Goal: Task Accomplishment & Management: Manage account settings

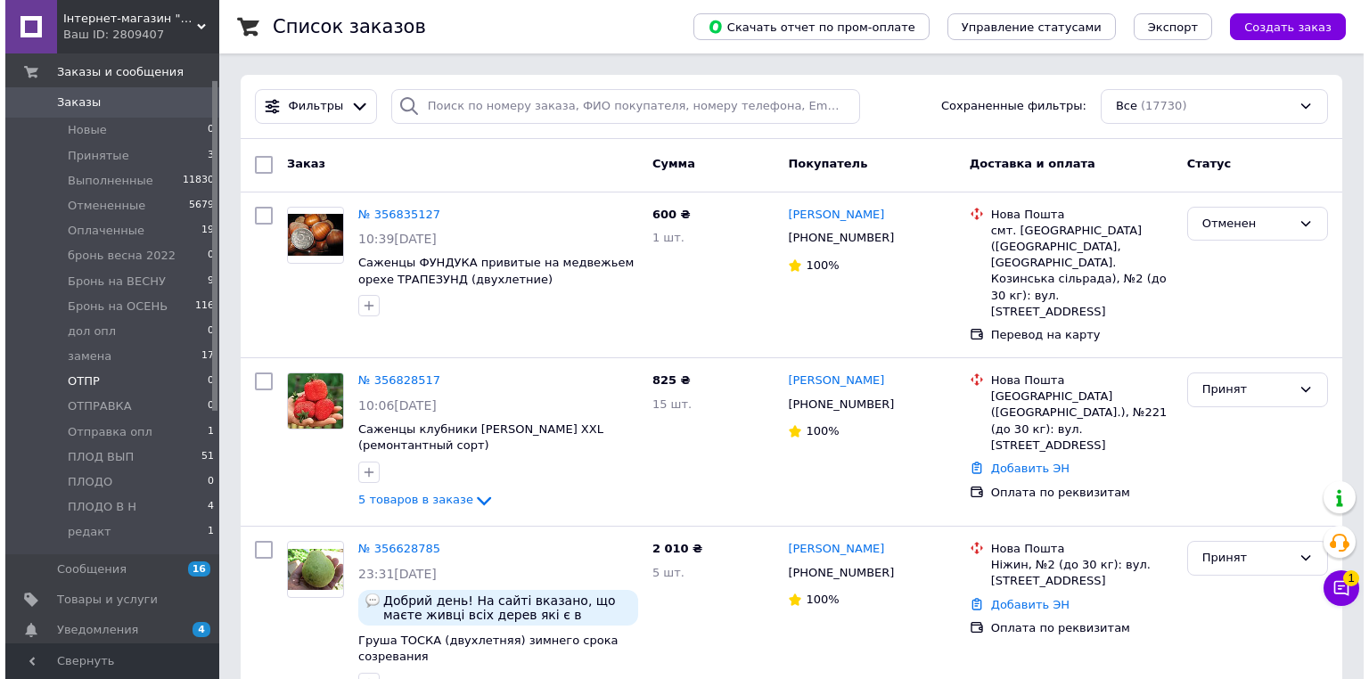
scroll to position [71, 0]
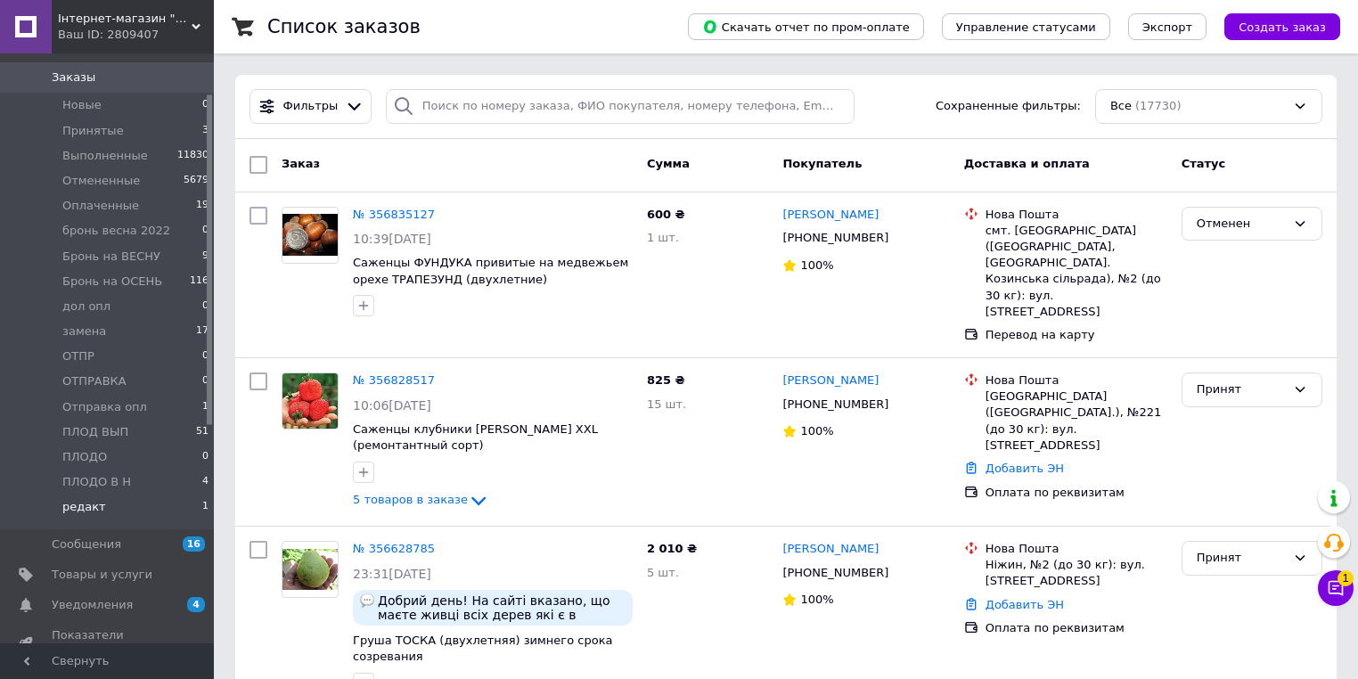
click at [80, 504] on span "редакт" at bounding box center [84, 507] width 44 height 16
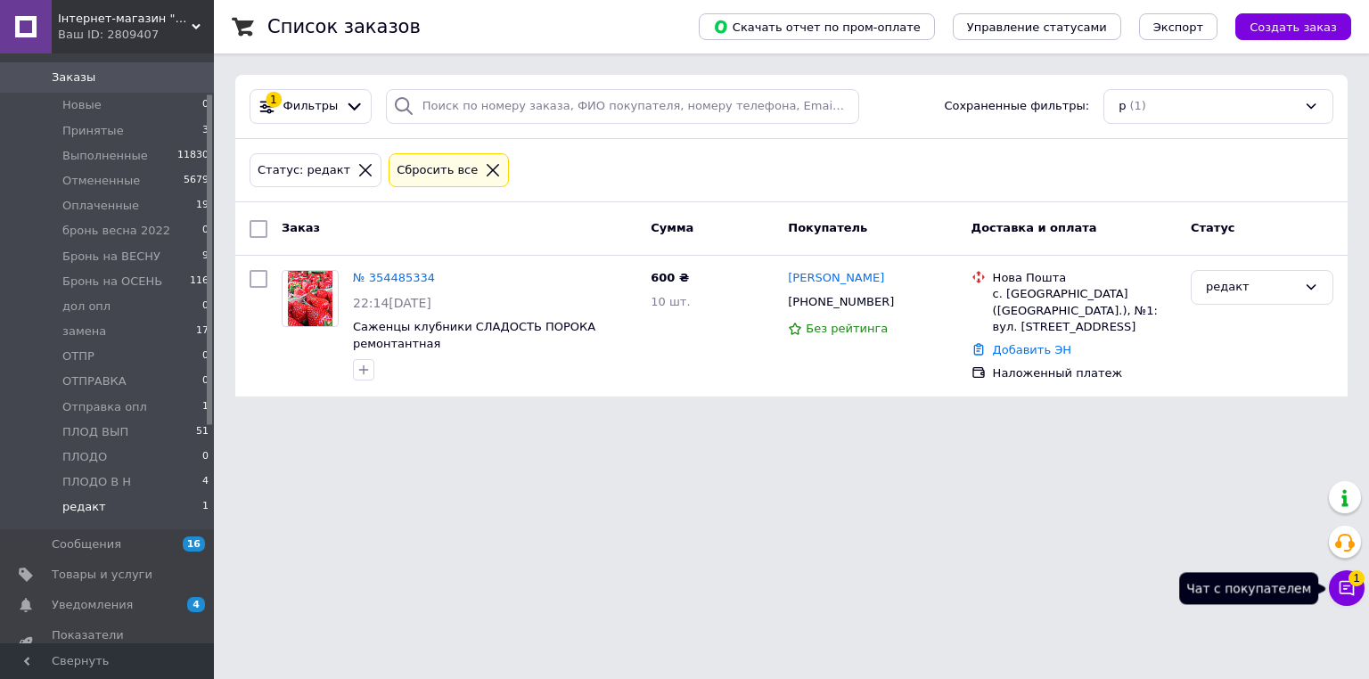
click at [1348, 581] on span "1" at bounding box center [1356, 578] width 16 height 16
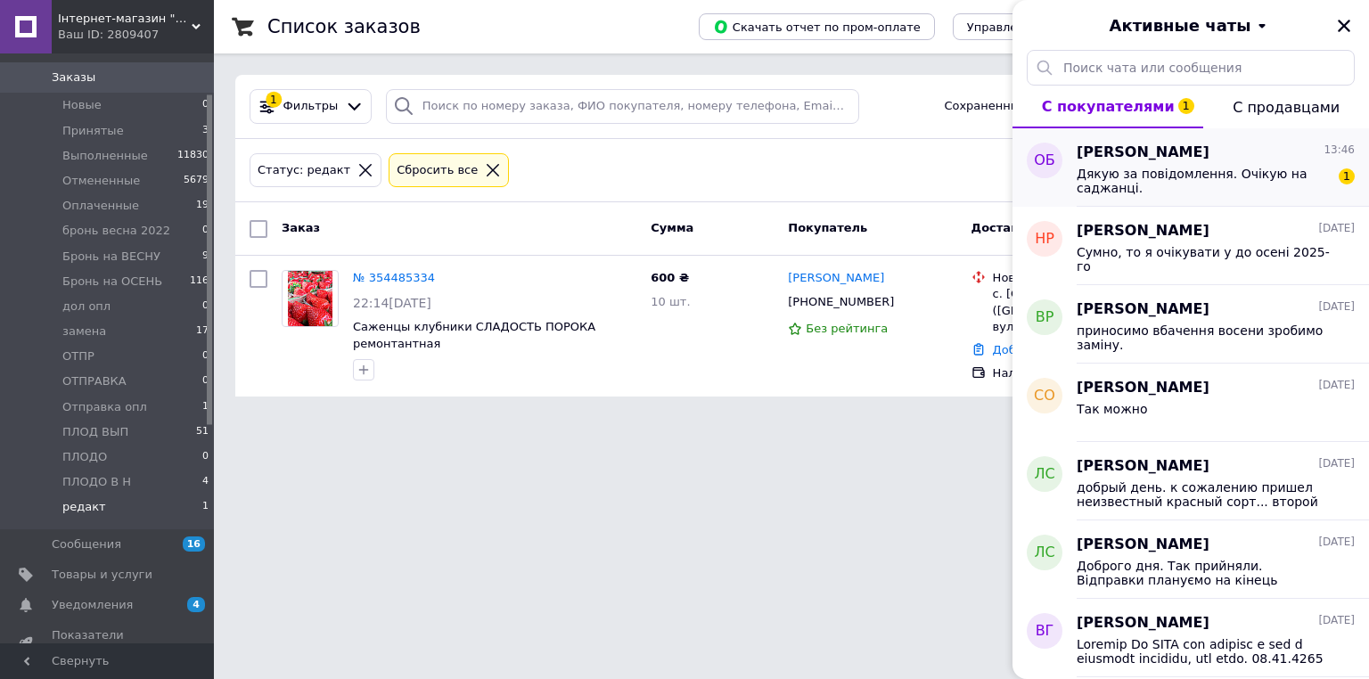
click at [1151, 176] on span "Дякую за повідомлення. Очікую на саджанці." at bounding box center [1203, 181] width 253 height 29
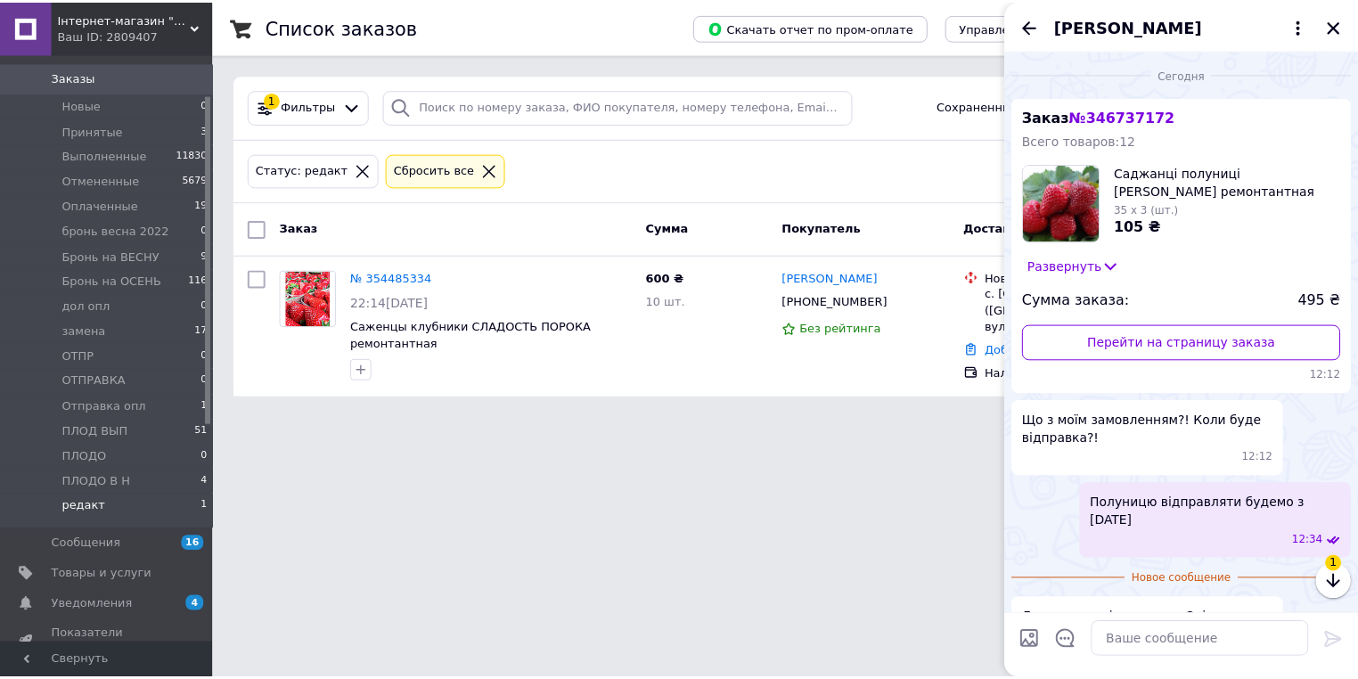
scroll to position [49, 0]
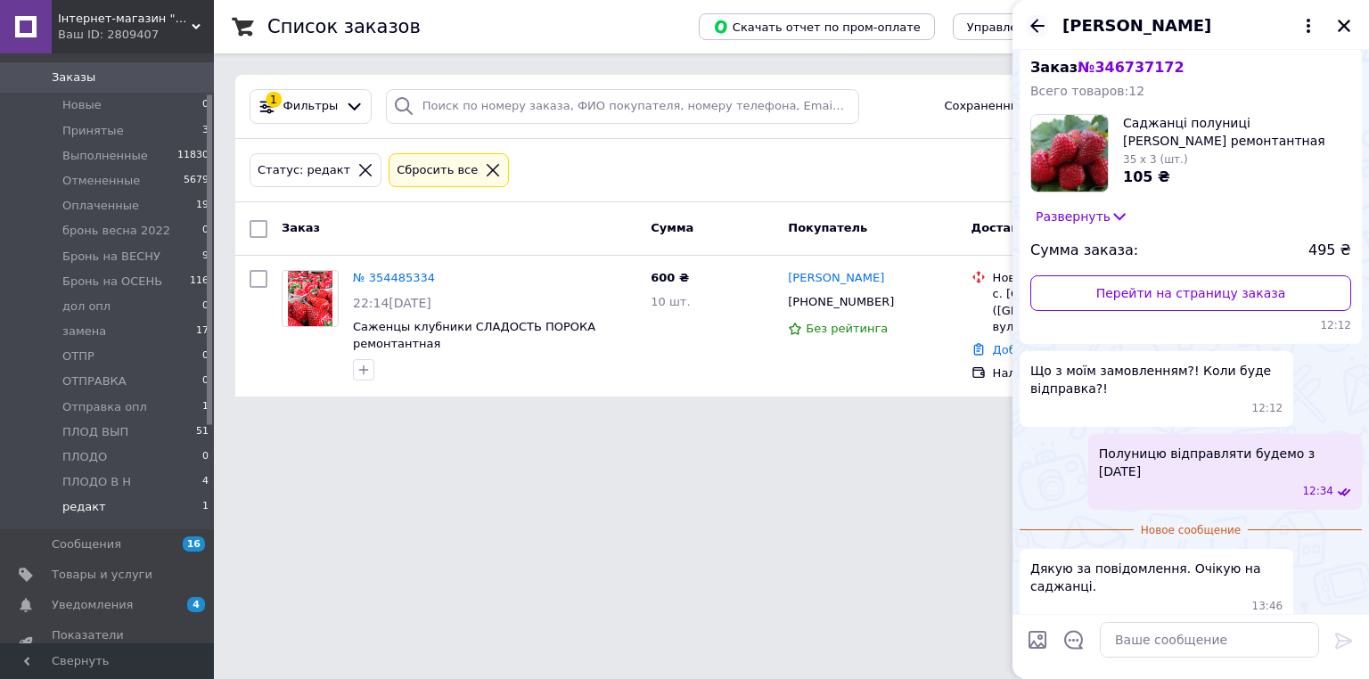
click at [1039, 18] on icon "Назад" at bounding box center [1037, 25] width 21 height 21
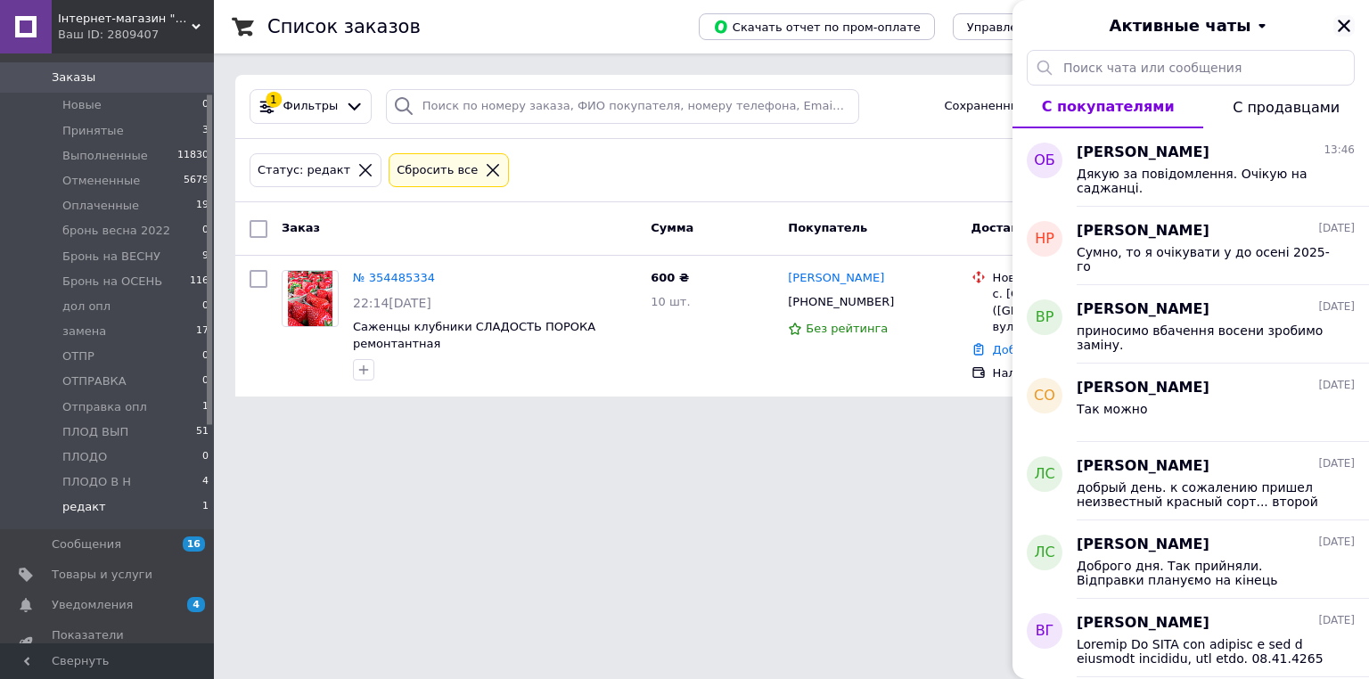
click at [1344, 24] on icon "Закрыть" at bounding box center [1344, 26] width 12 height 12
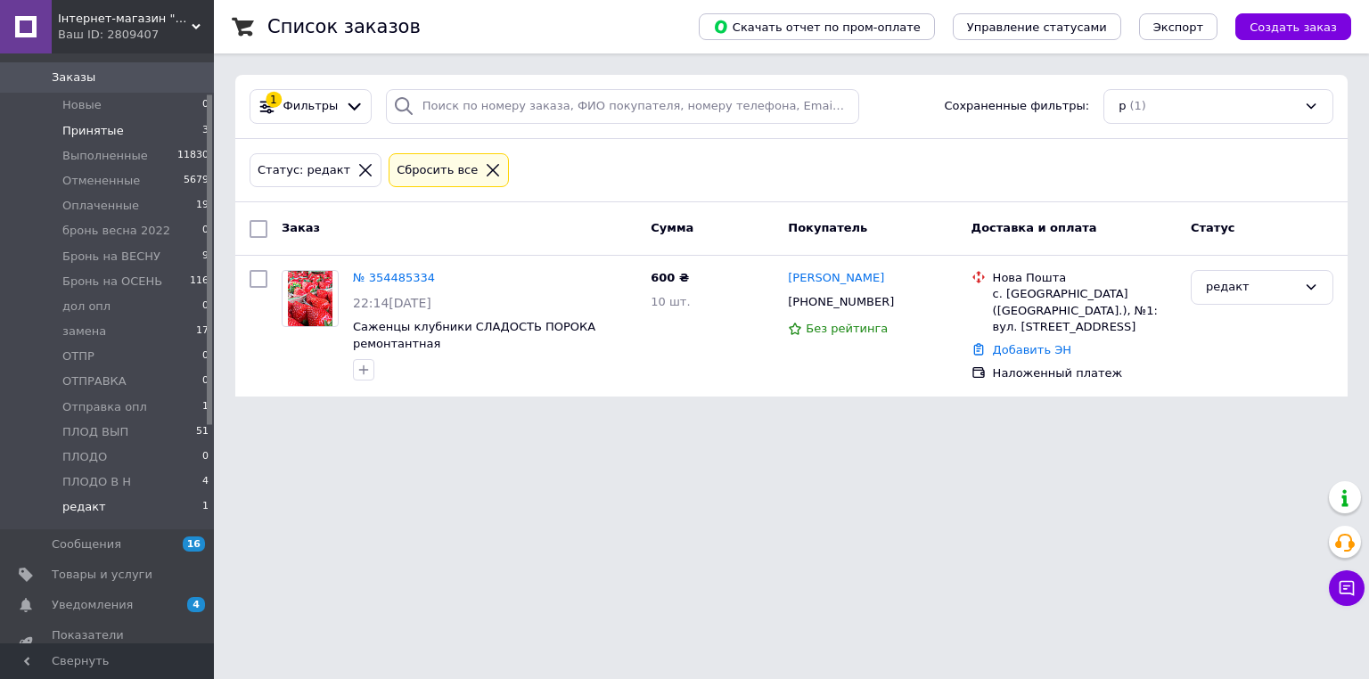
click at [124, 135] on li "Принятые 3" at bounding box center [109, 131] width 219 height 25
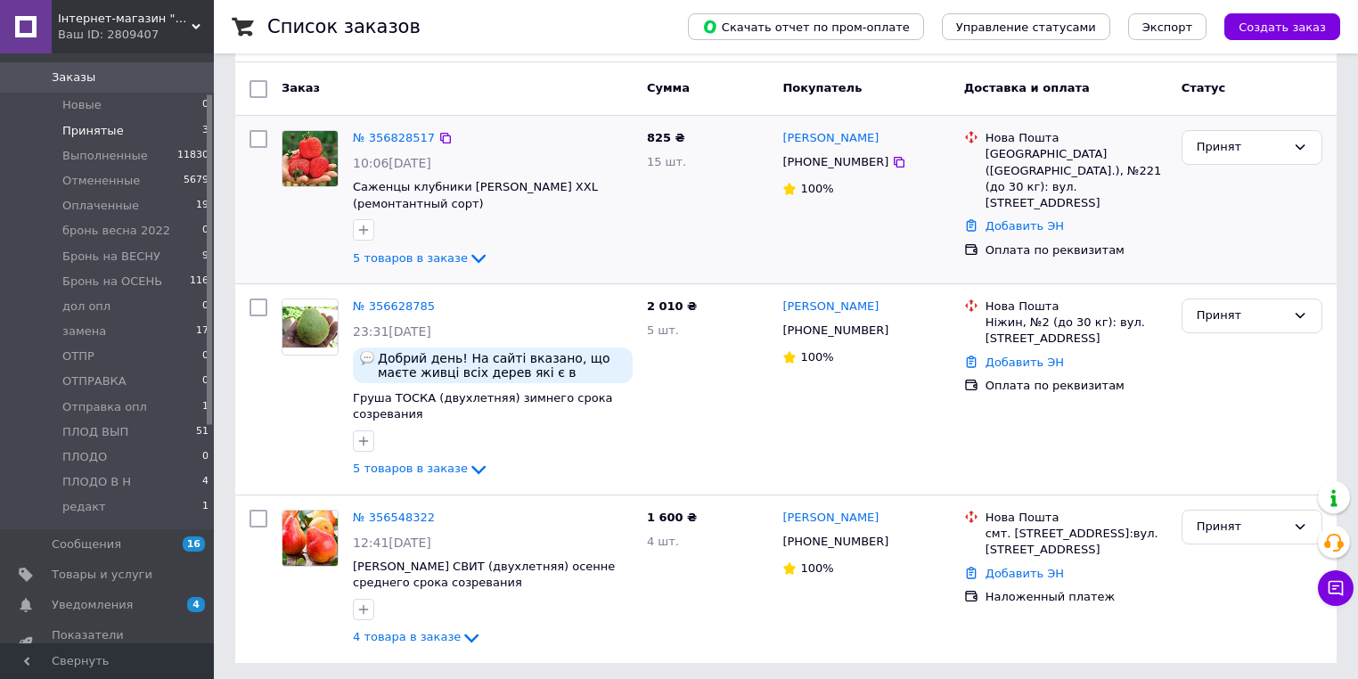
scroll to position [143, 0]
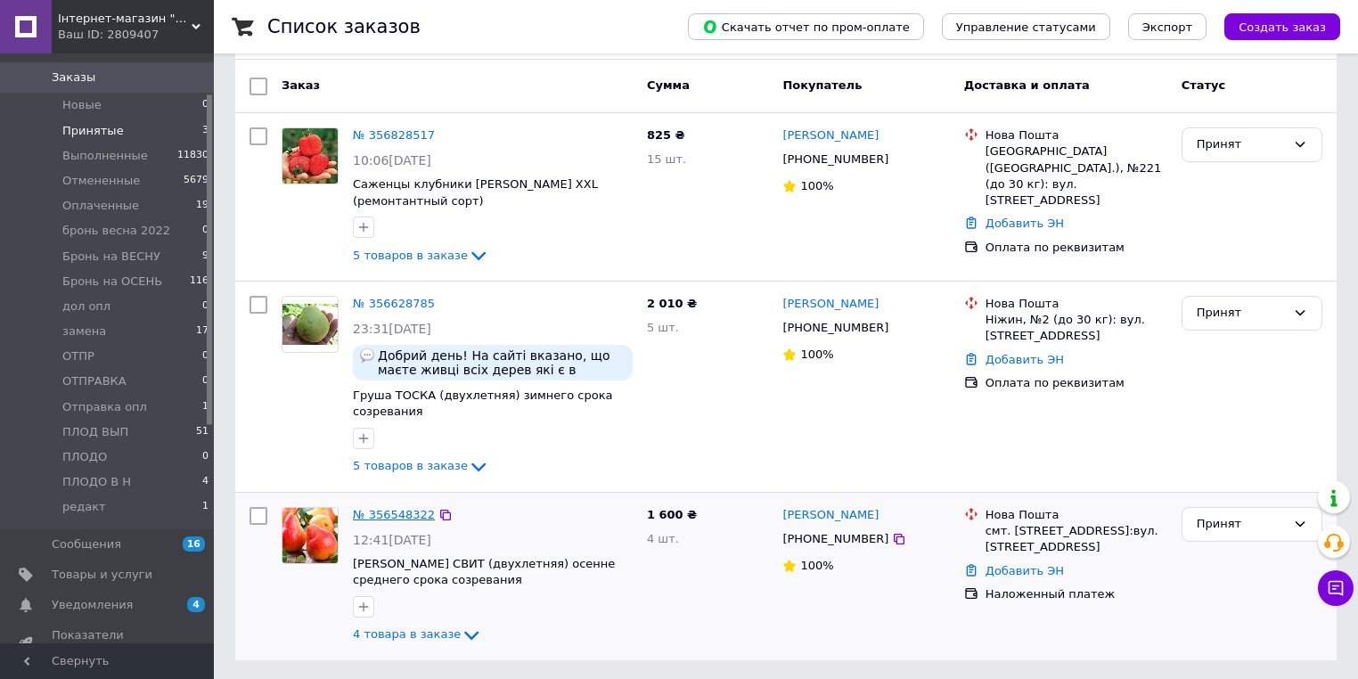
click at [365, 518] on link "№ 356548322" at bounding box center [394, 514] width 82 height 13
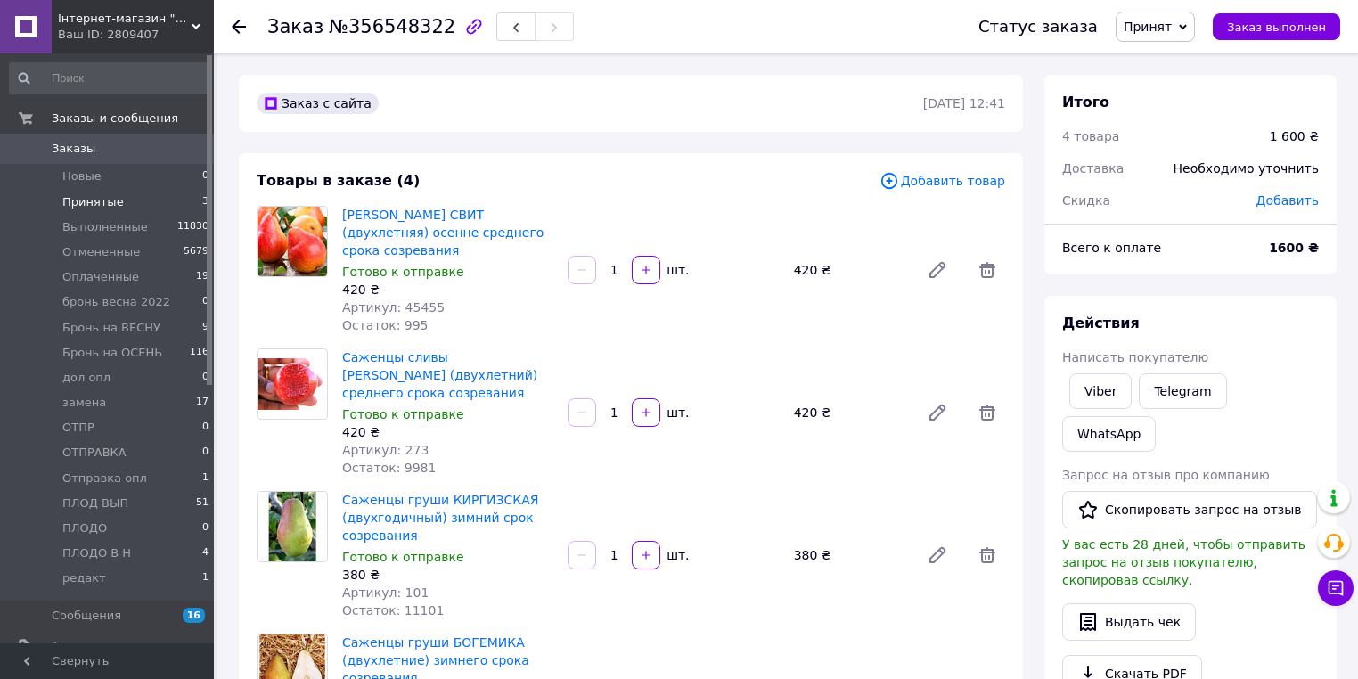
click at [97, 207] on span "Принятые" at bounding box center [92, 202] width 61 height 16
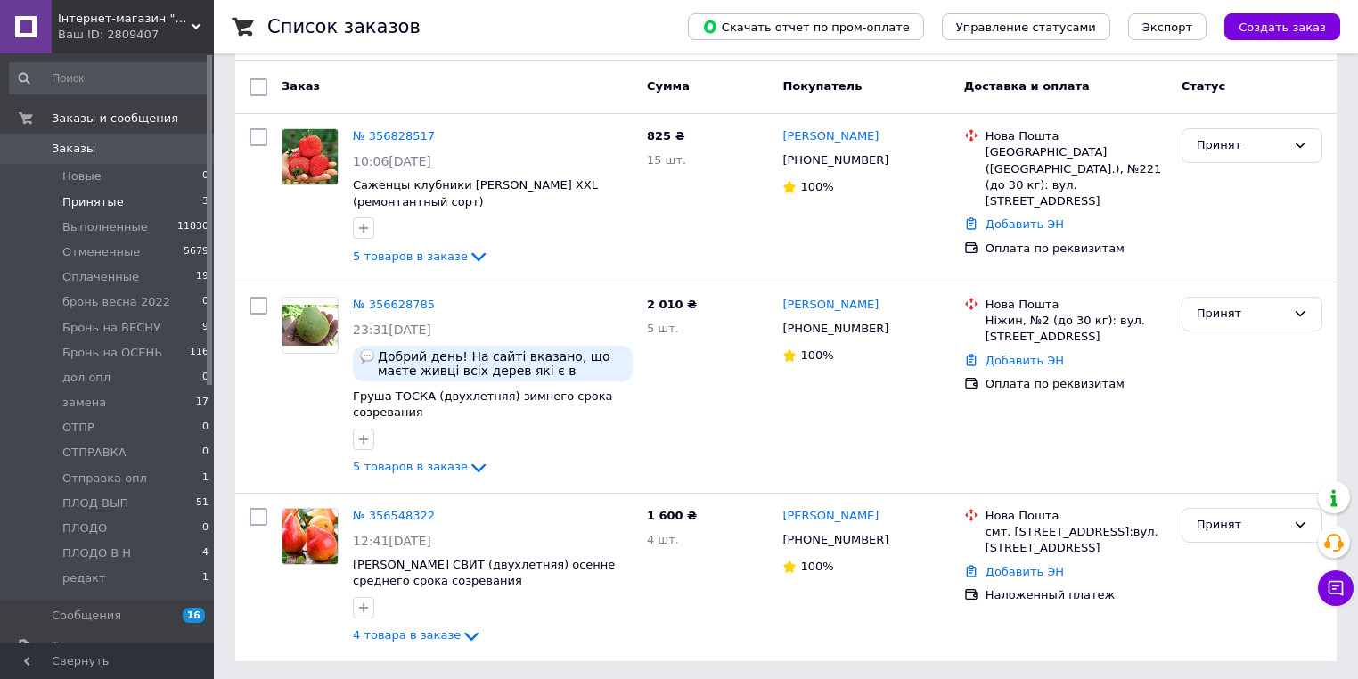
scroll to position [143, 0]
click at [370, 297] on link "№ 356628785" at bounding box center [394, 303] width 82 height 13
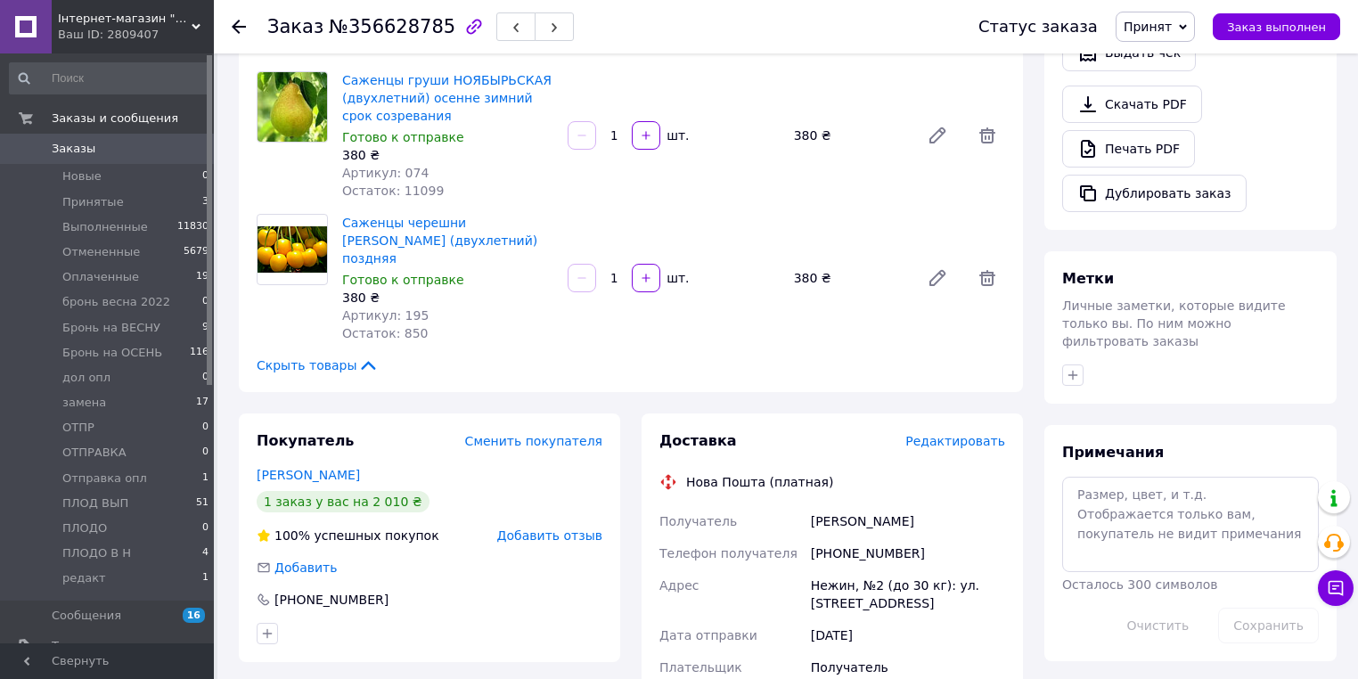
scroll to position [570, 0]
drag, startPoint x: 1152, startPoint y: 35, endPoint x: 1181, endPoint y: 86, distance: 58.3
click at [1155, 33] on span "Принят" at bounding box center [1155, 27] width 79 height 30
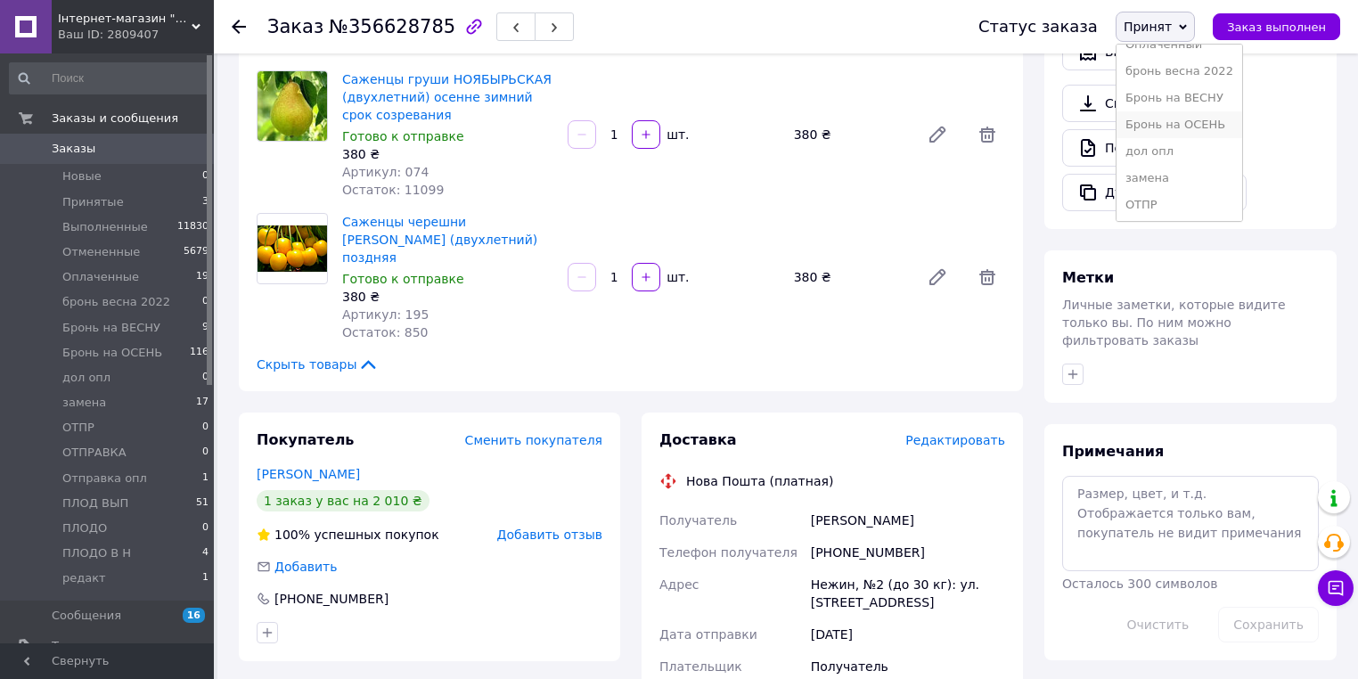
click at [1212, 127] on li "Бронь на ОСЕНЬ" at bounding box center [1180, 124] width 126 height 27
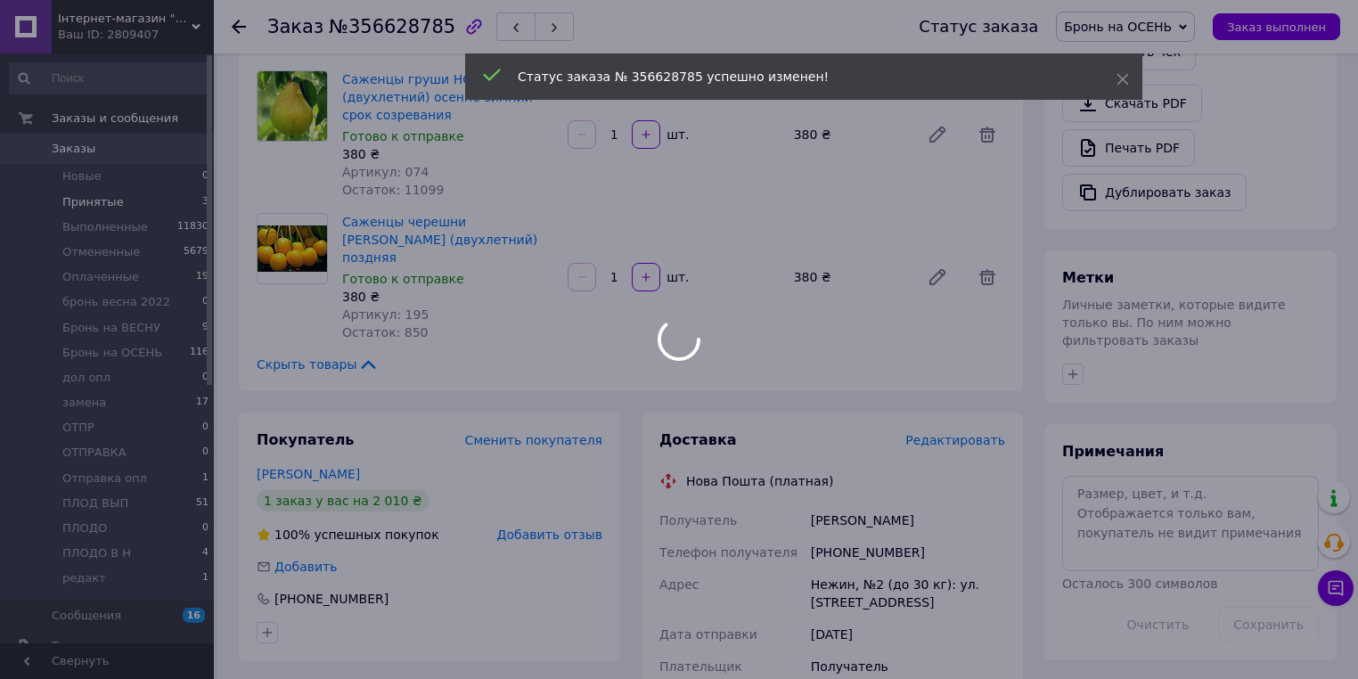
click at [79, 204] on div at bounding box center [679, 339] width 1358 height 679
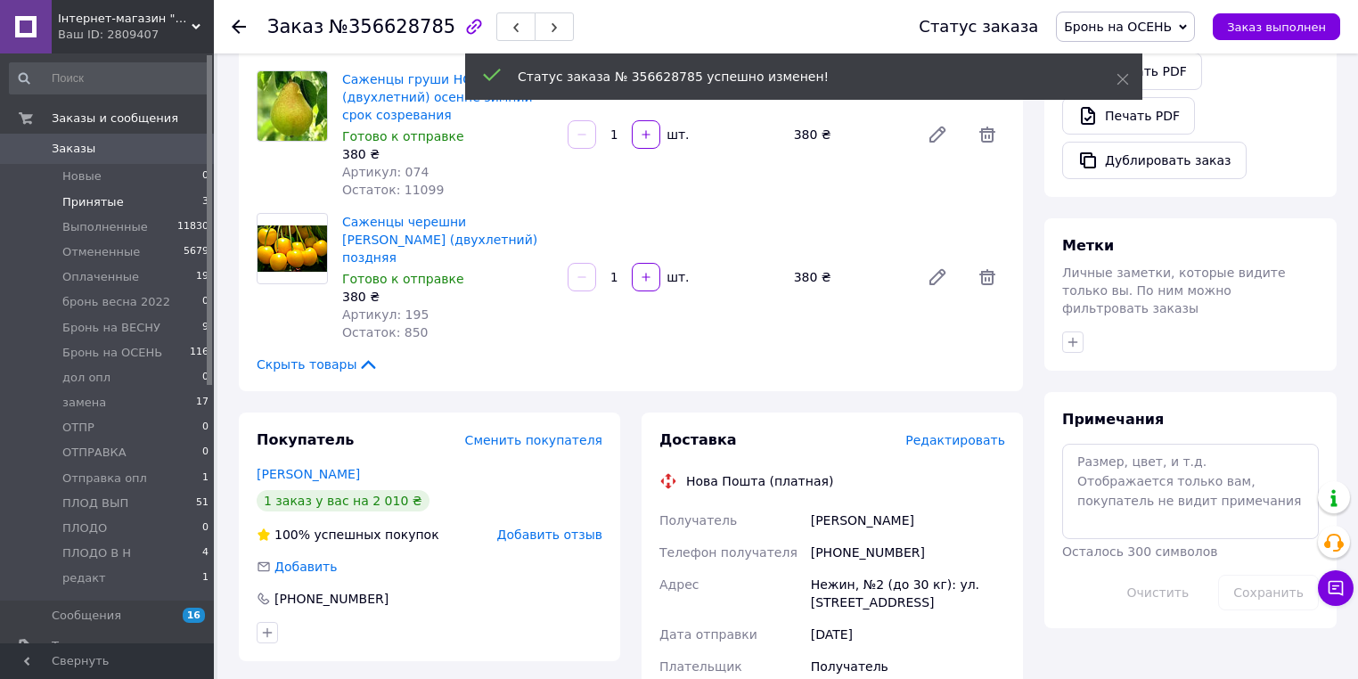
click at [79, 204] on span "Принятые" at bounding box center [92, 202] width 61 height 16
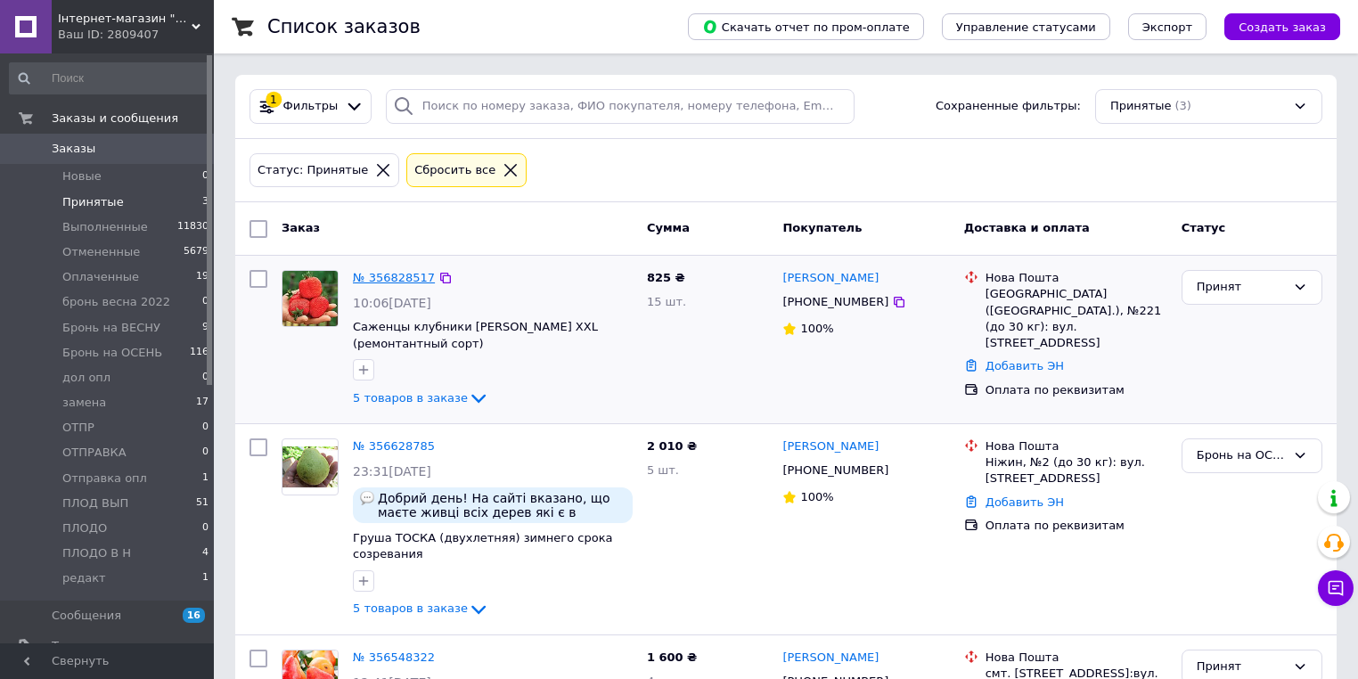
click at [399, 277] on link "№ 356828517" at bounding box center [394, 277] width 82 height 13
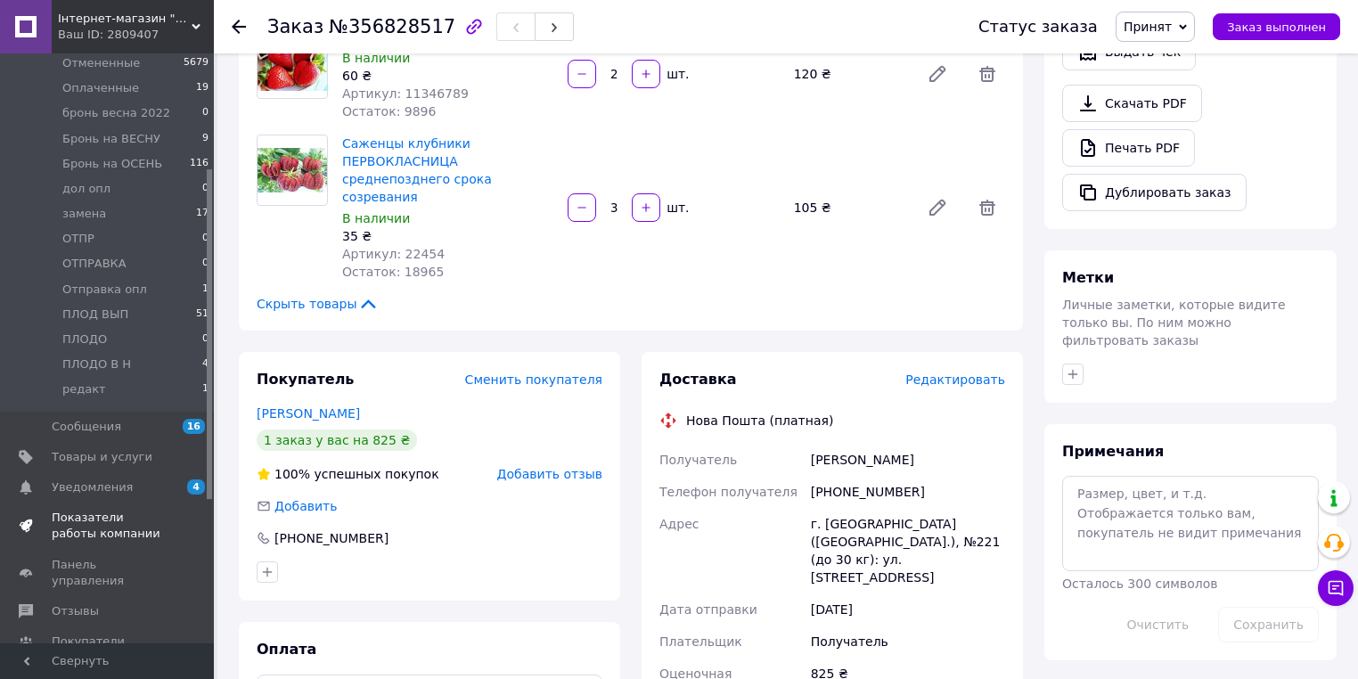
scroll to position [214, 0]
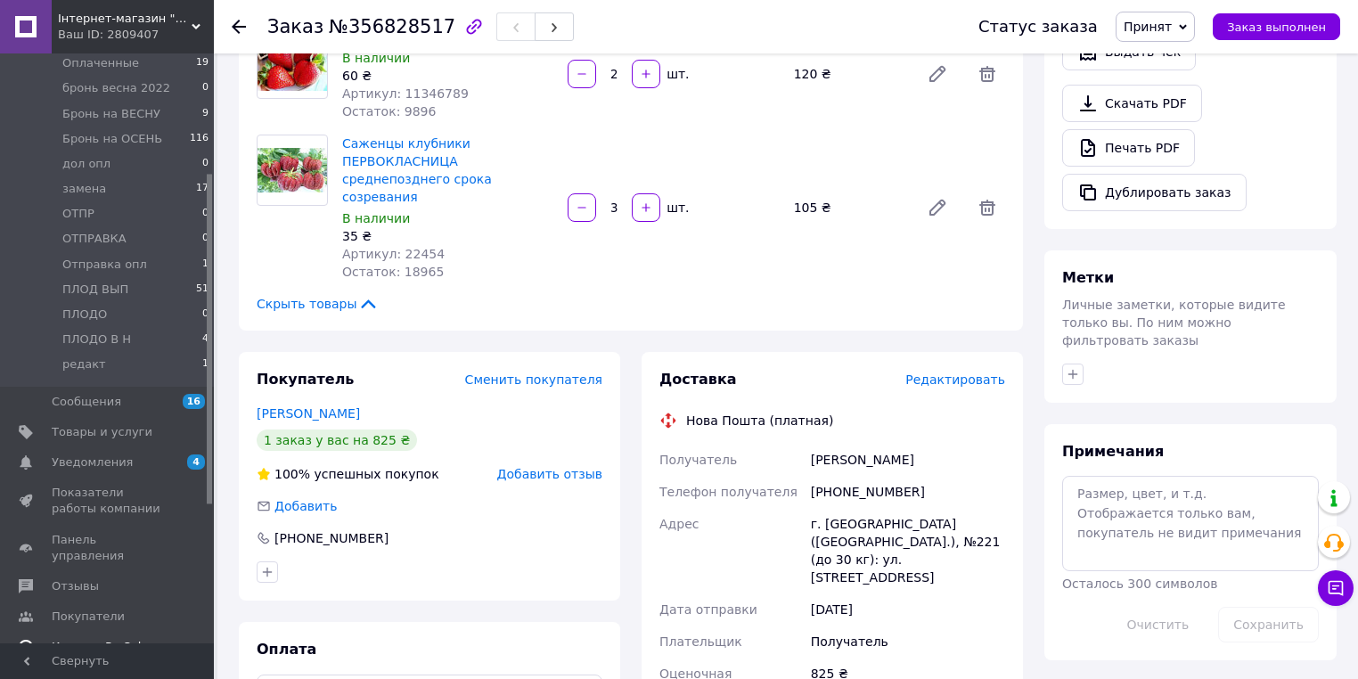
click at [119, 639] on span "Каталог ProSale" at bounding box center [100, 647] width 96 height 16
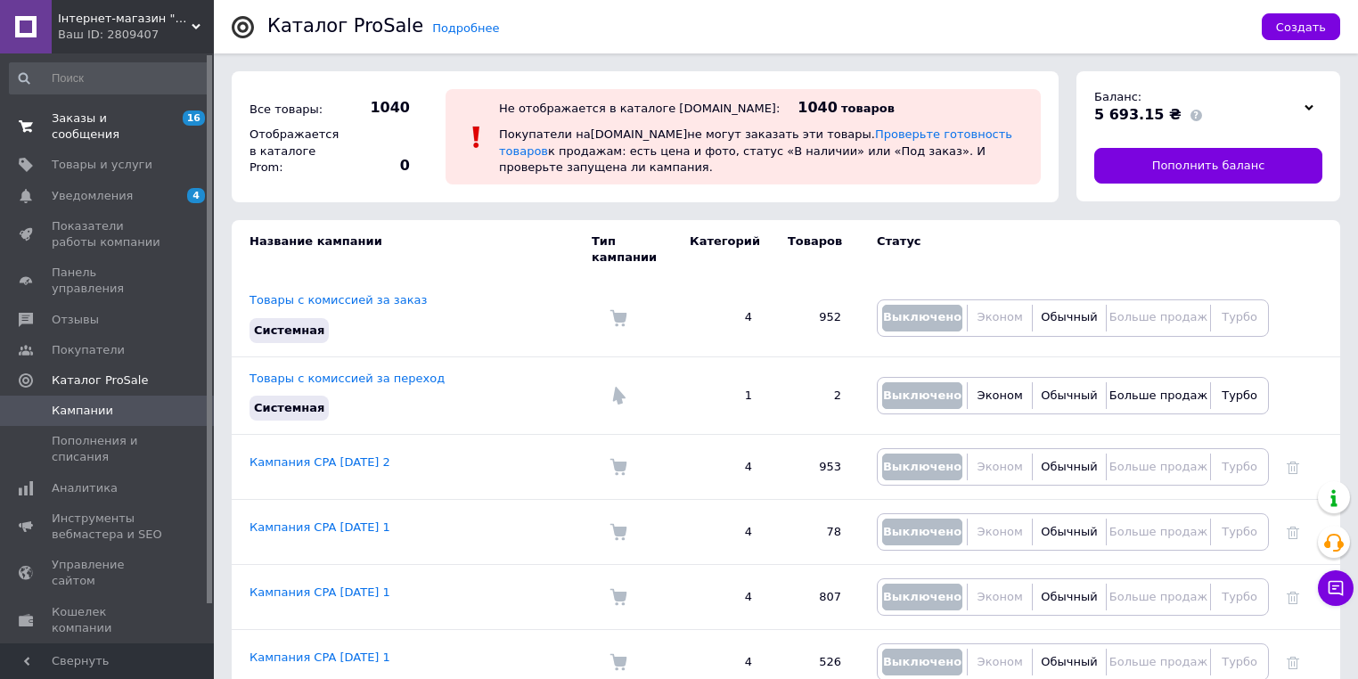
click at [93, 108] on link "Заказы и сообщения 16 0" at bounding box center [109, 126] width 219 height 46
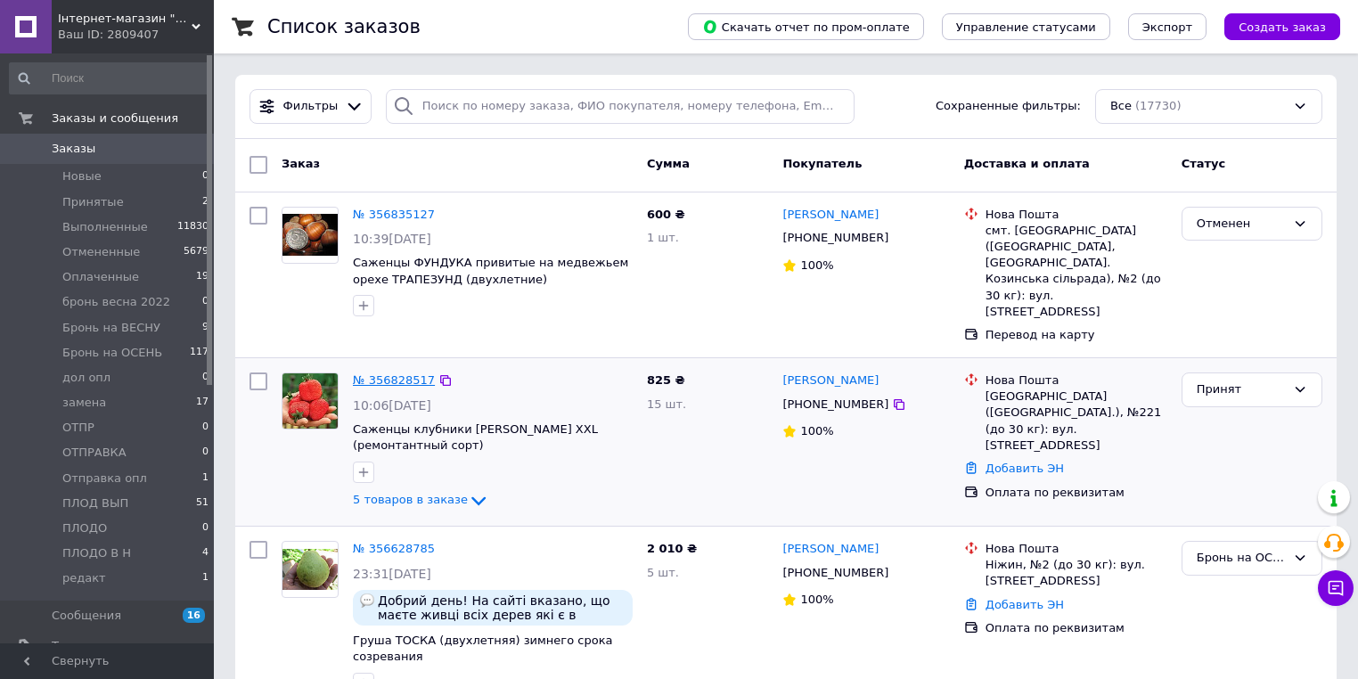
click at [397, 373] on link "№ 356828517" at bounding box center [394, 379] width 82 height 13
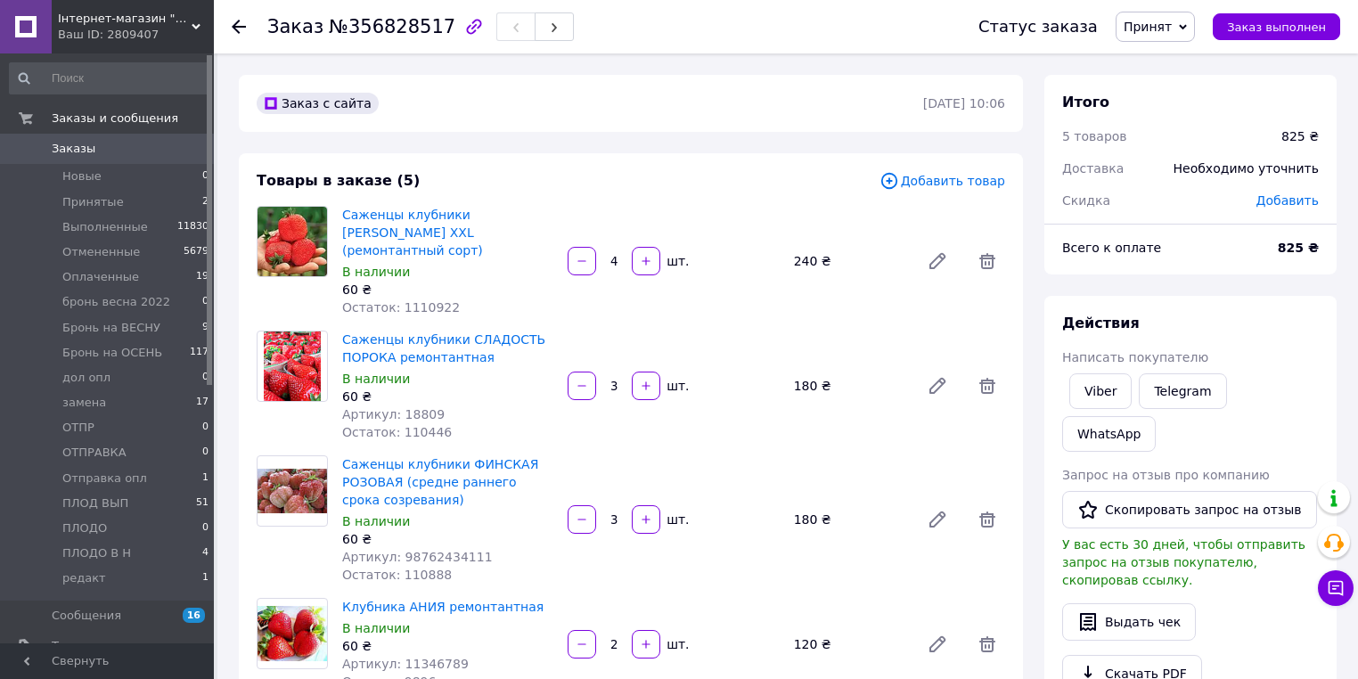
click at [1323, 132] on div "825 ₴" at bounding box center [1300, 136] width 59 height 39
drag, startPoint x: 1323, startPoint y: 132, endPoint x: 1276, endPoint y: 132, distance: 47.2
click at [1276, 132] on div "5 товаров 825 ₴" at bounding box center [1191, 136] width 278 height 39
click at [1244, 127] on div "5 товаров" at bounding box center [1161, 136] width 219 height 39
click at [1165, 27] on span "Принят" at bounding box center [1148, 27] width 48 height 14
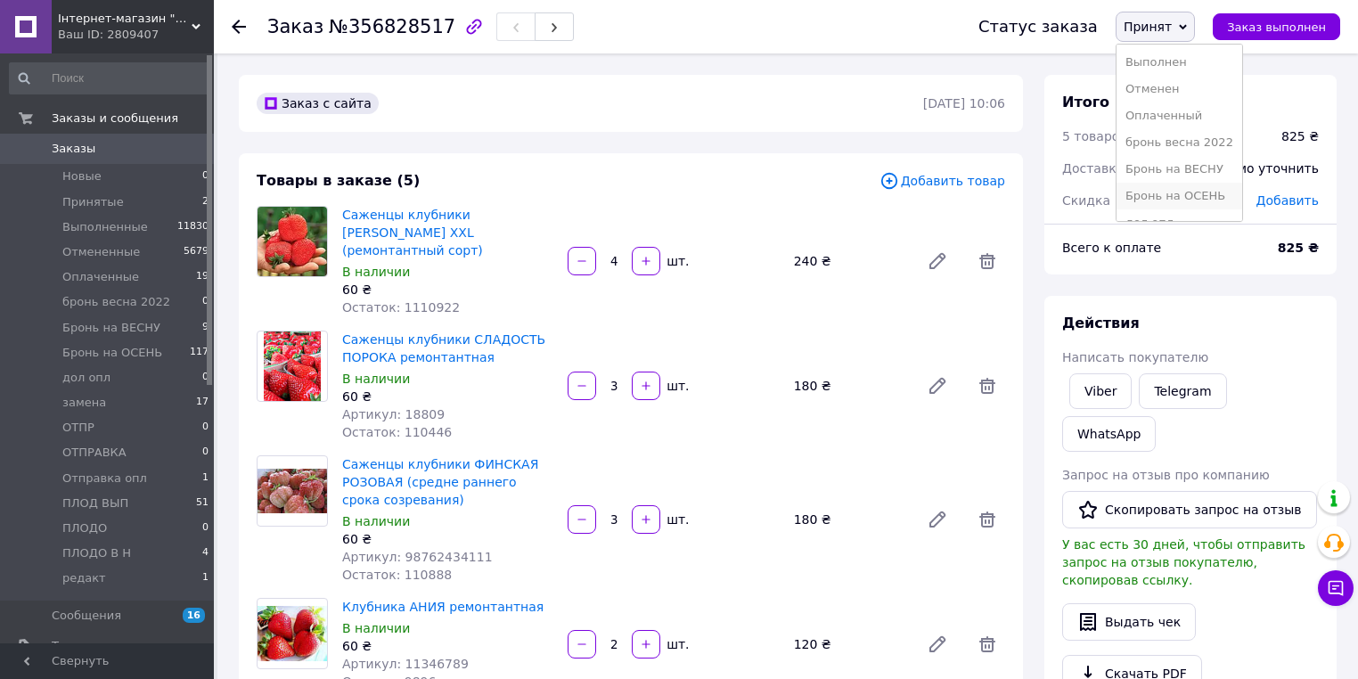
click at [1200, 193] on li "Бронь на ОСЕНЬ" at bounding box center [1180, 196] width 126 height 27
click at [54, 141] on span "Заказы" at bounding box center [74, 149] width 44 height 16
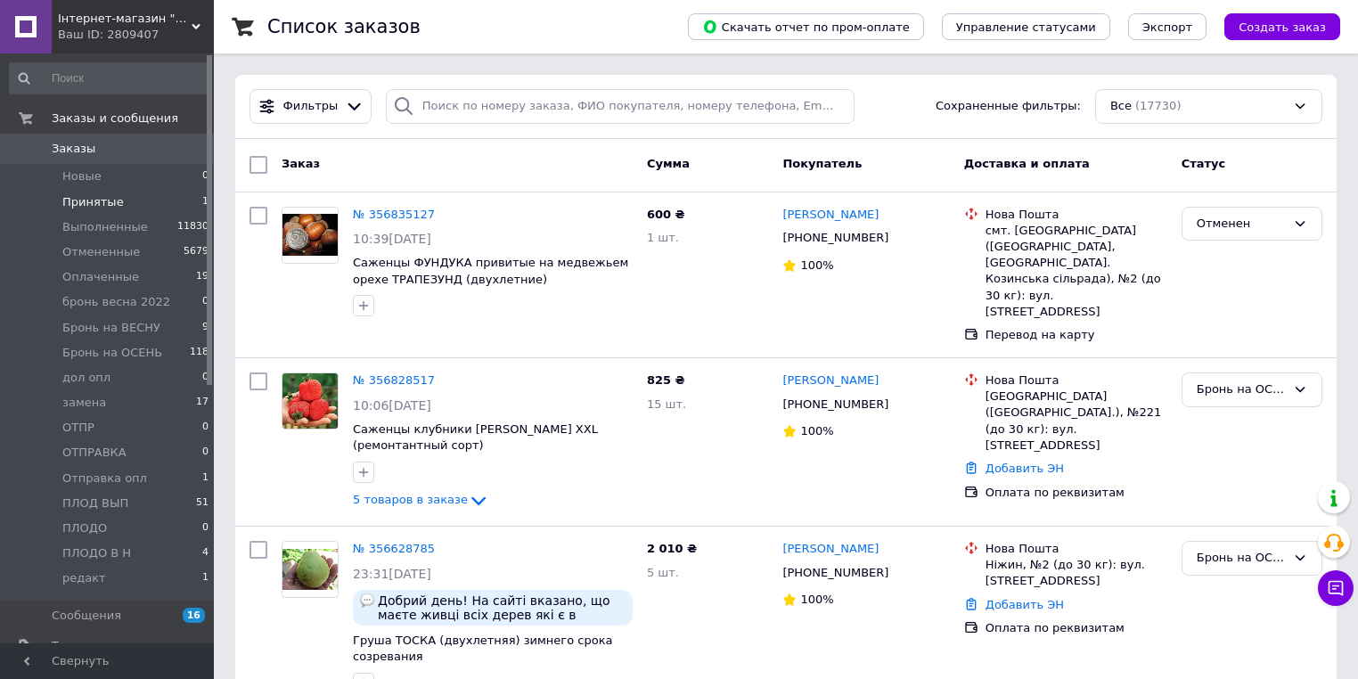
click at [108, 201] on span "Принятые" at bounding box center [92, 202] width 61 height 16
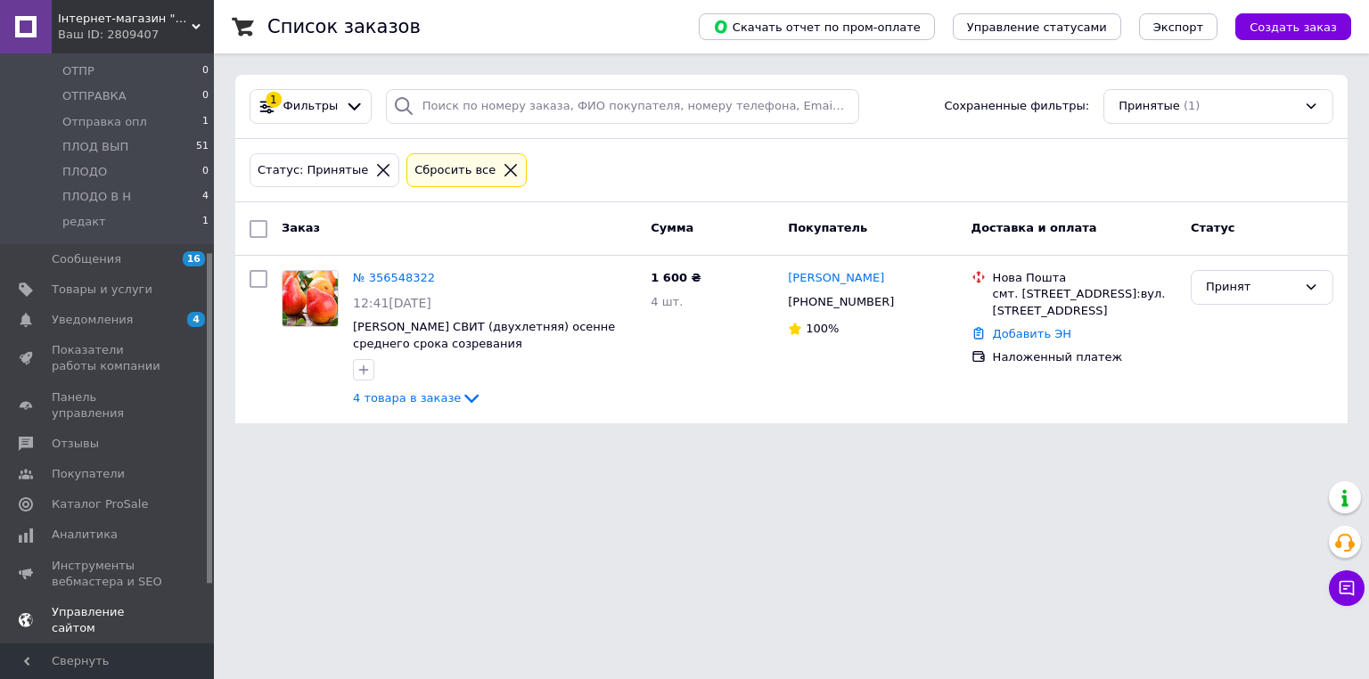
click at [134, 503] on link "Каталог ProSale" at bounding box center [109, 504] width 219 height 30
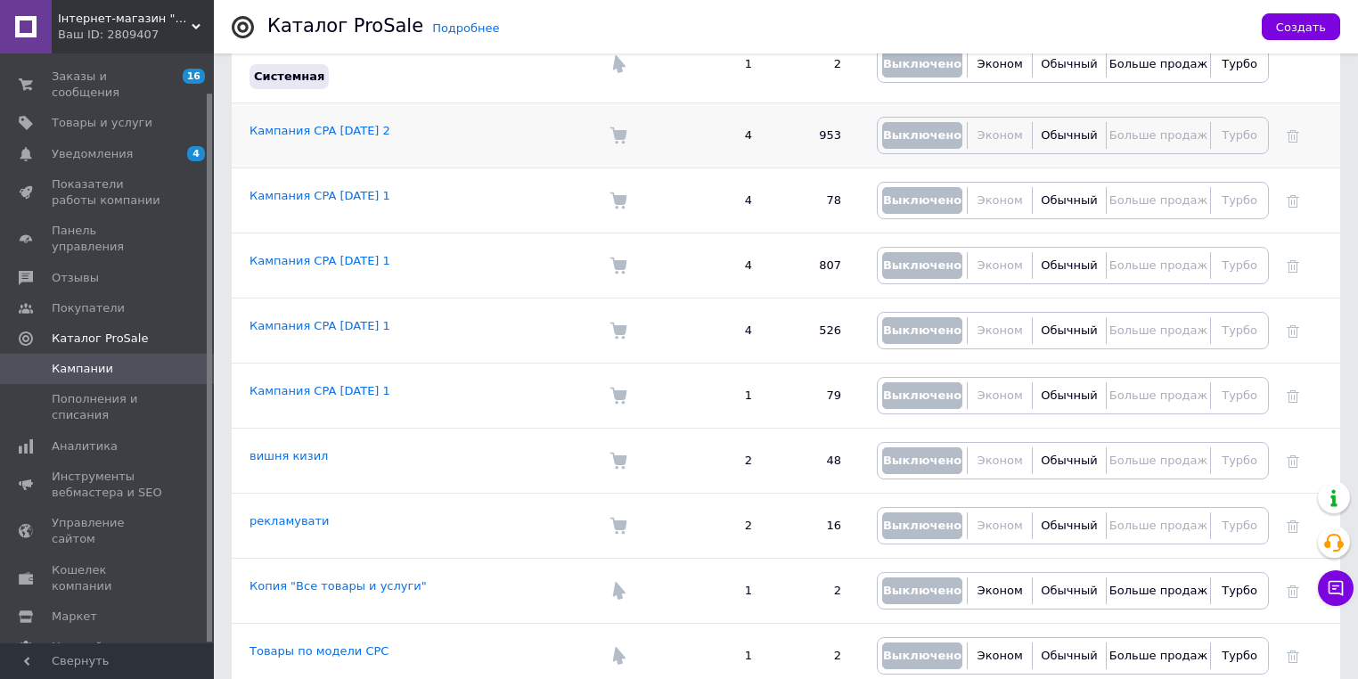
scroll to position [335, 0]
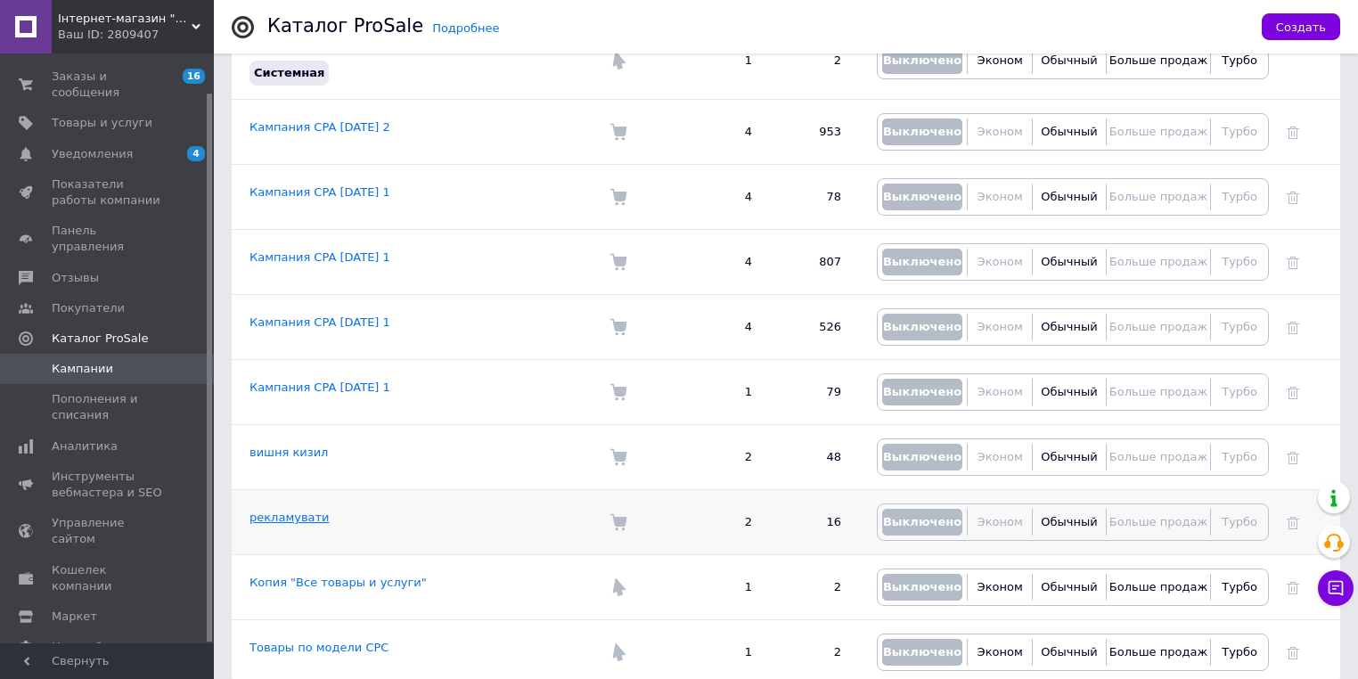
click at [281, 511] on link "рекламувати" at bounding box center [290, 517] width 80 height 13
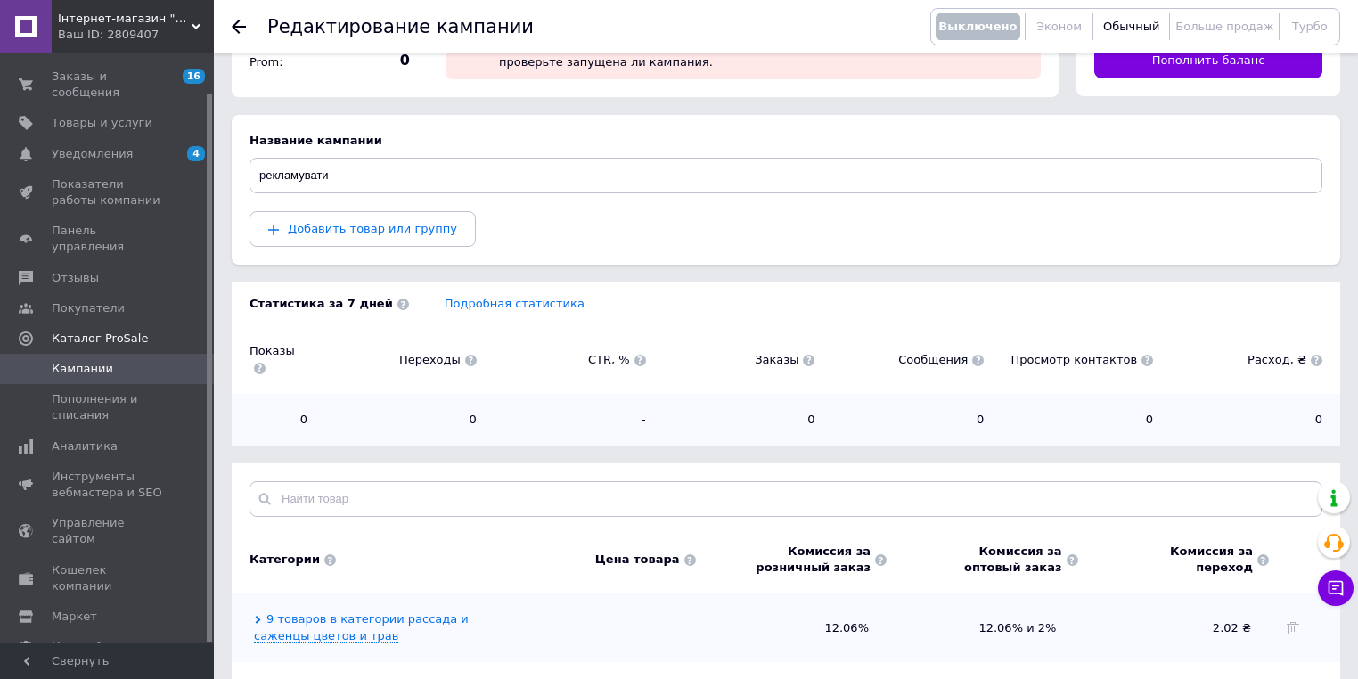
scroll to position [200, 0]
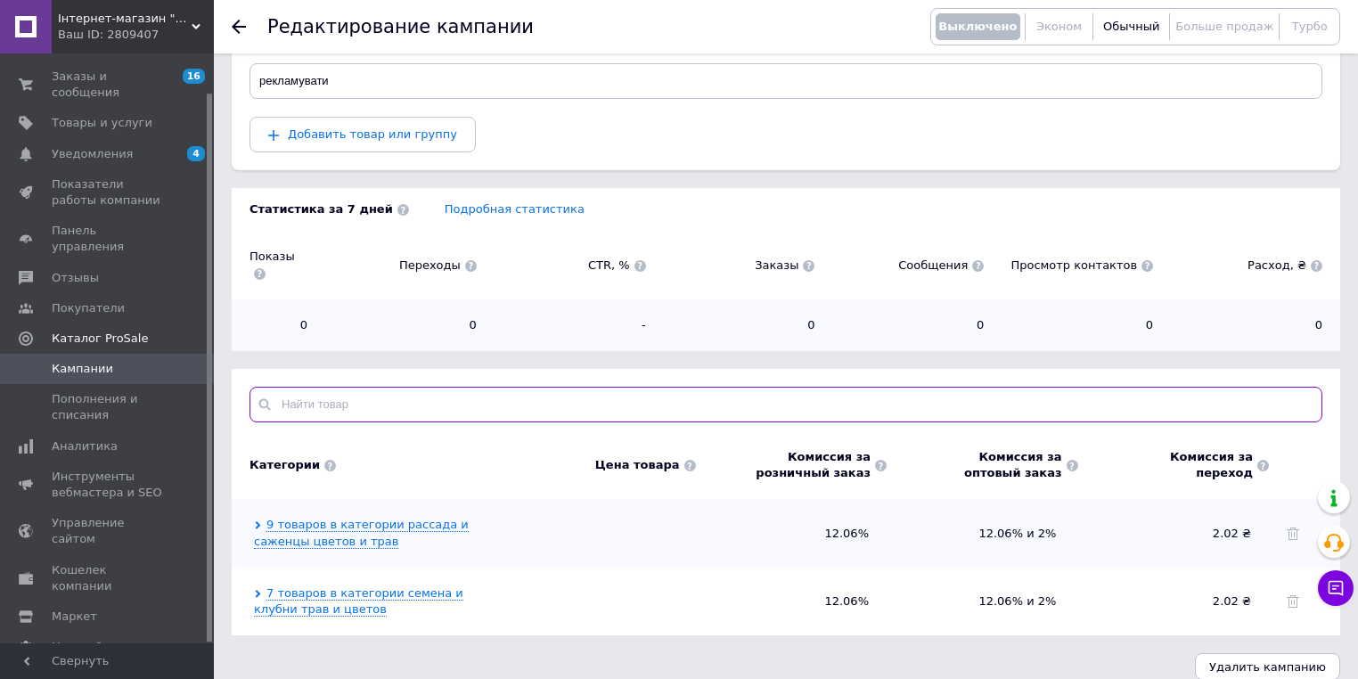
click at [453, 387] on input "text" at bounding box center [786, 405] width 1073 height 36
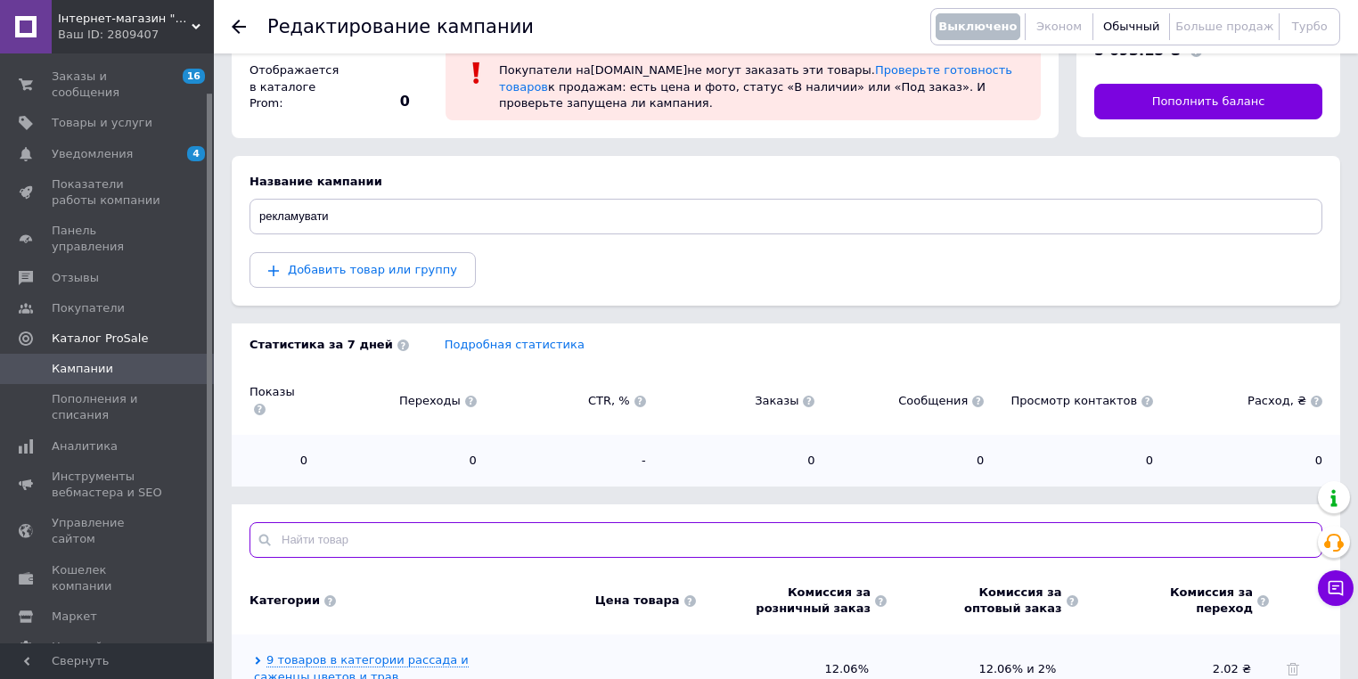
scroll to position [0, 0]
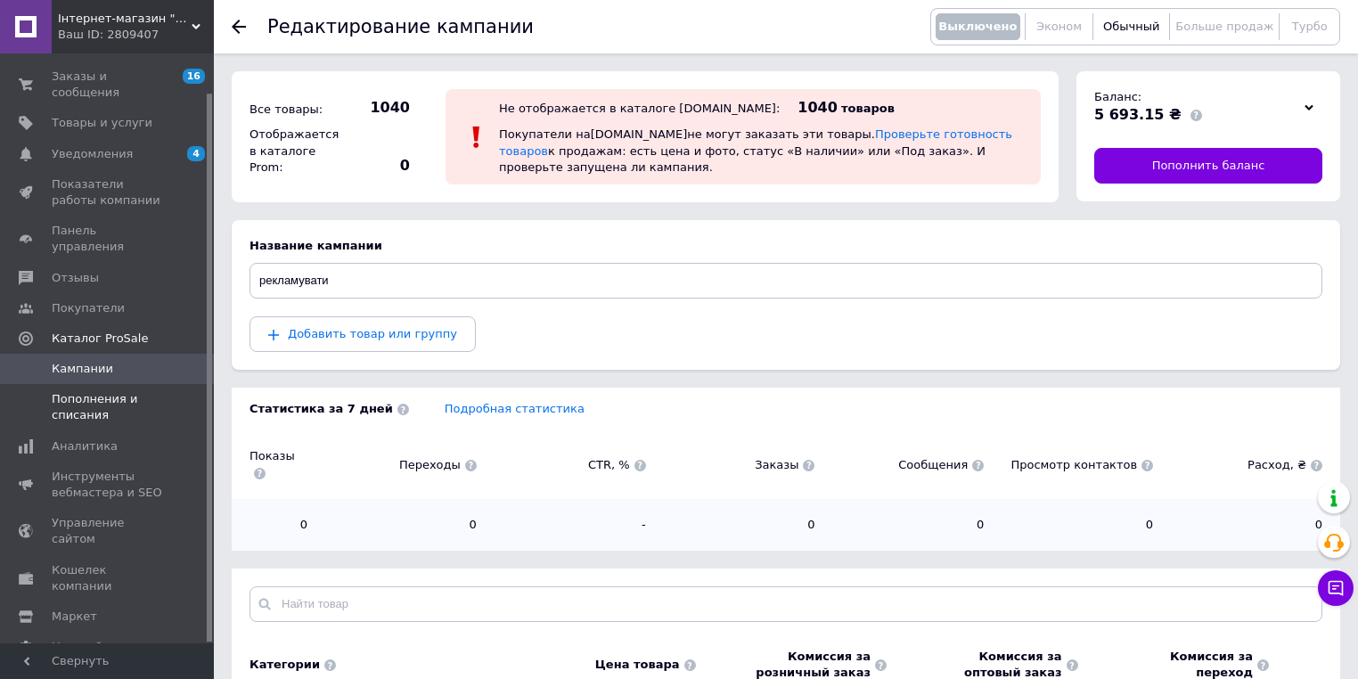
click at [81, 391] on span "Пополнения и списания" at bounding box center [108, 407] width 113 height 32
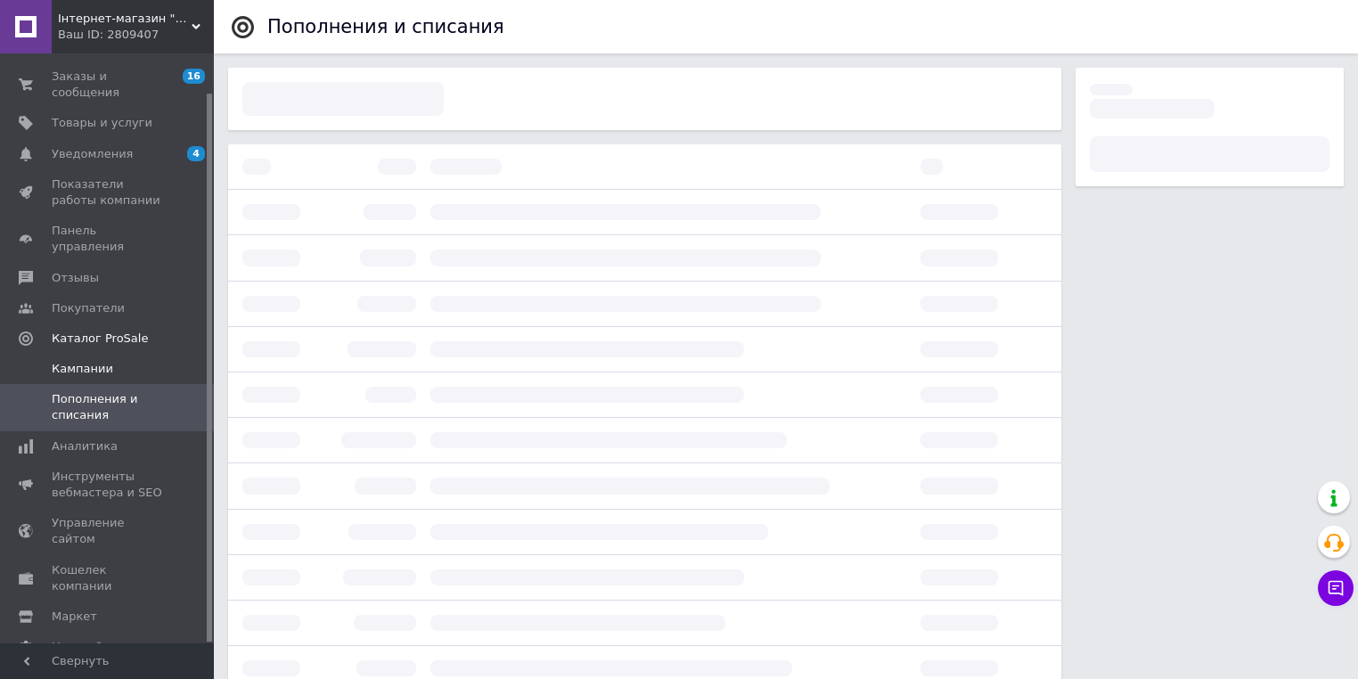
click at [91, 361] on span "Кампании" at bounding box center [82, 369] width 61 height 16
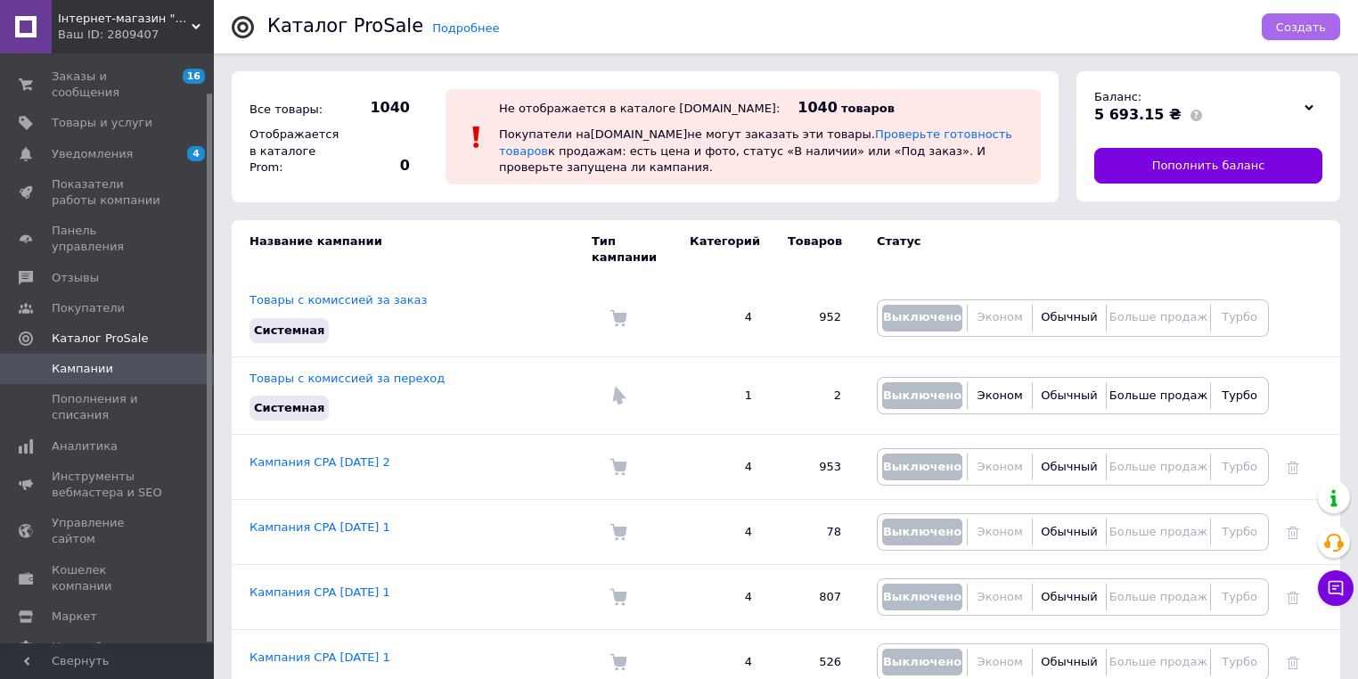
click at [1304, 32] on span "Создать" at bounding box center [1301, 26] width 50 height 13
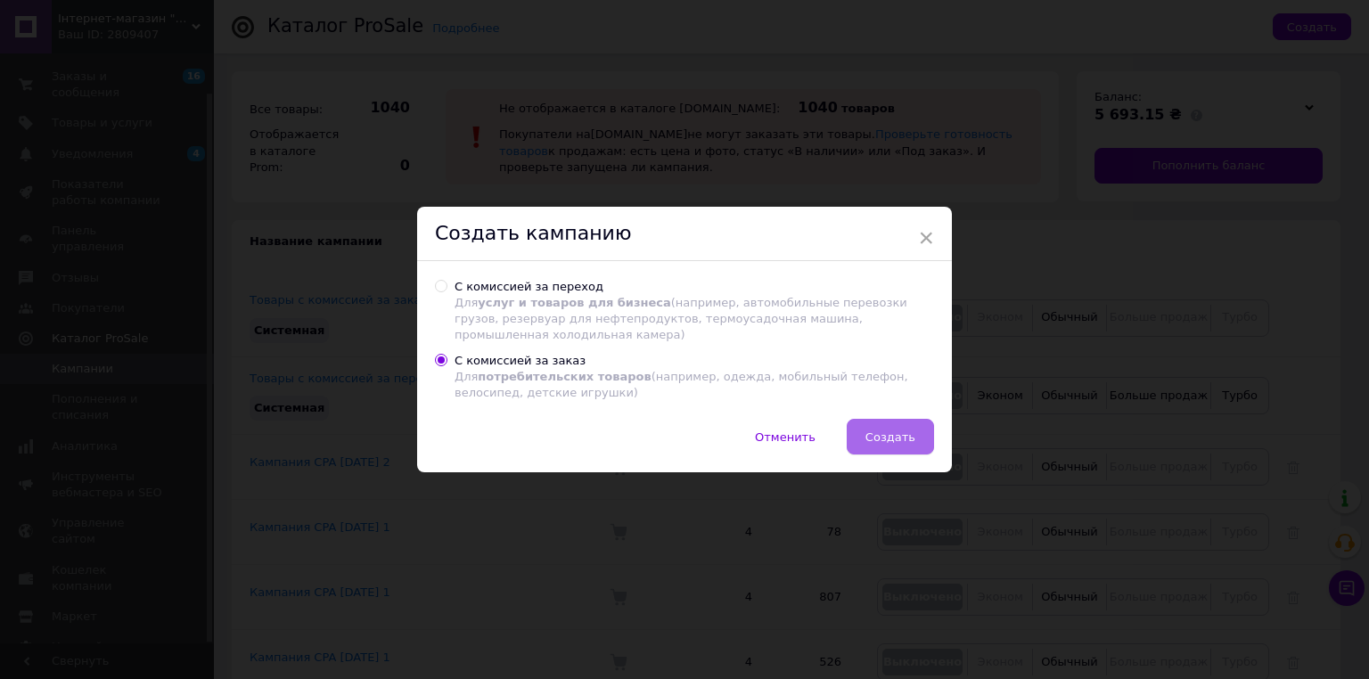
click at [902, 430] on span "Создать" at bounding box center [890, 436] width 50 height 13
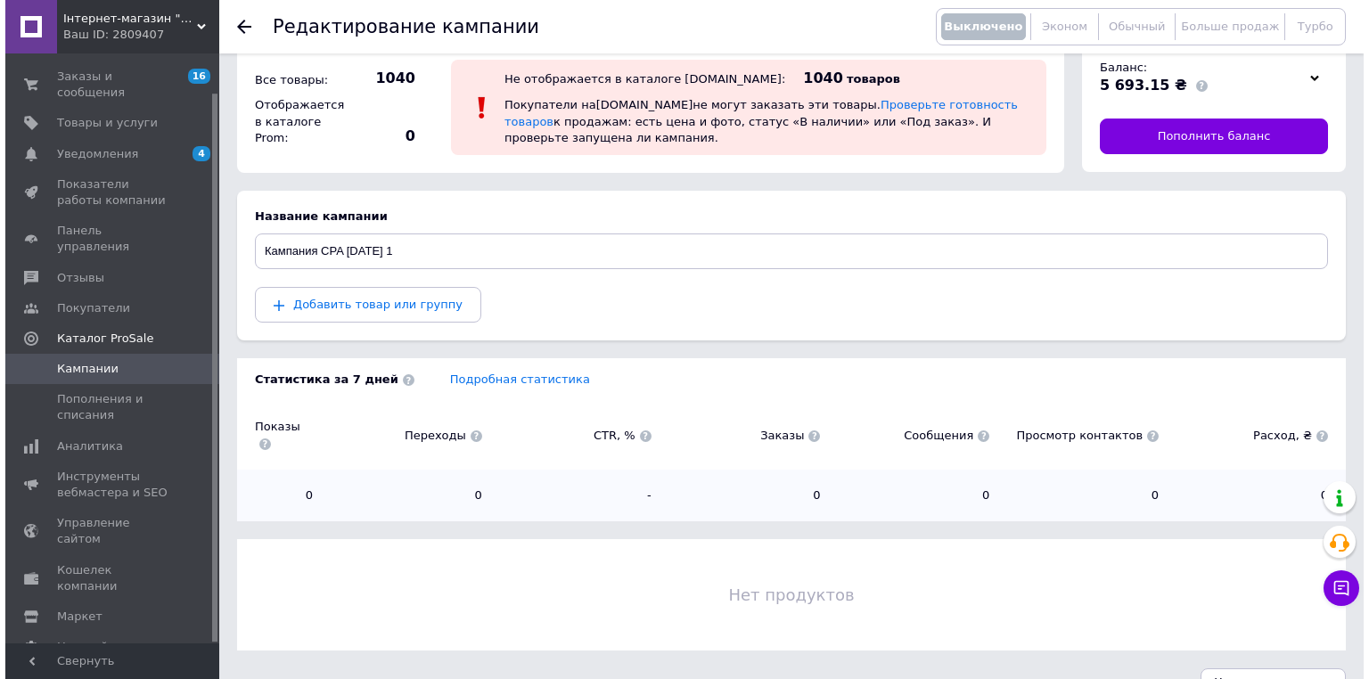
scroll to position [45, 0]
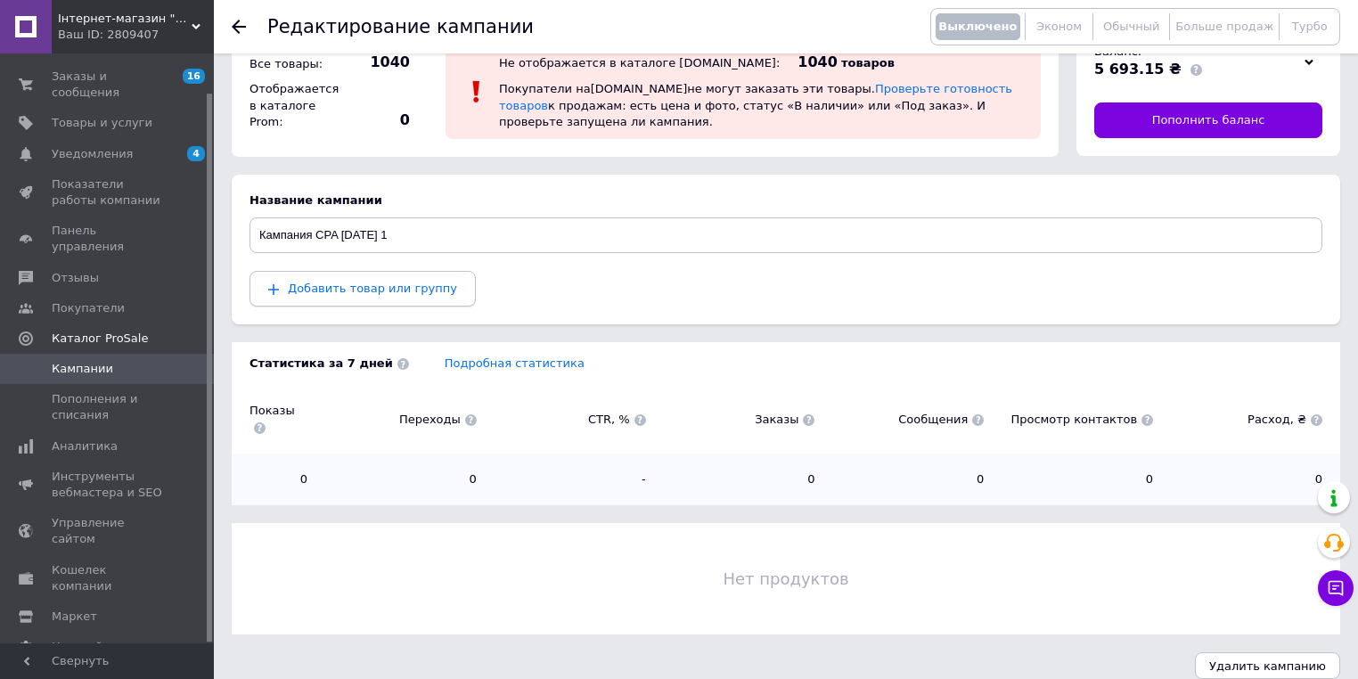
click at [403, 292] on span "Добавить товар или группу" at bounding box center [372, 288] width 169 height 13
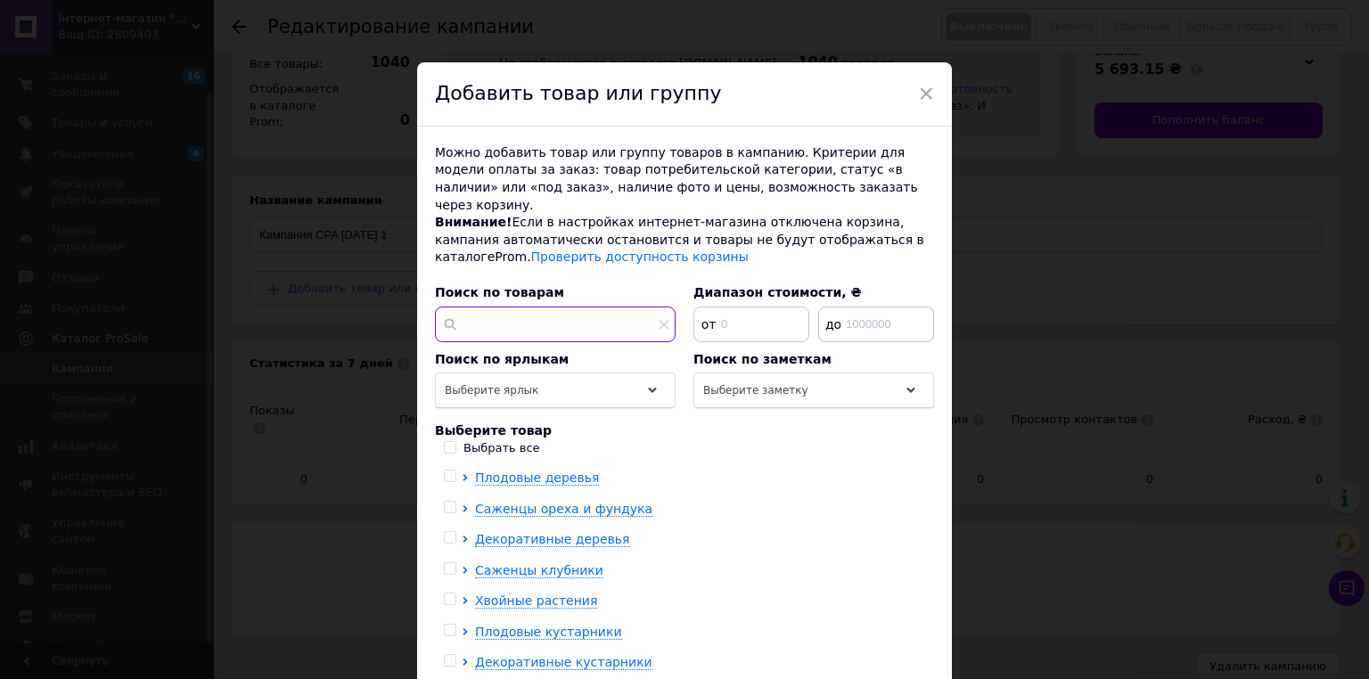
click at [534, 307] on input "text" at bounding box center [555, 325] width 241 height 36
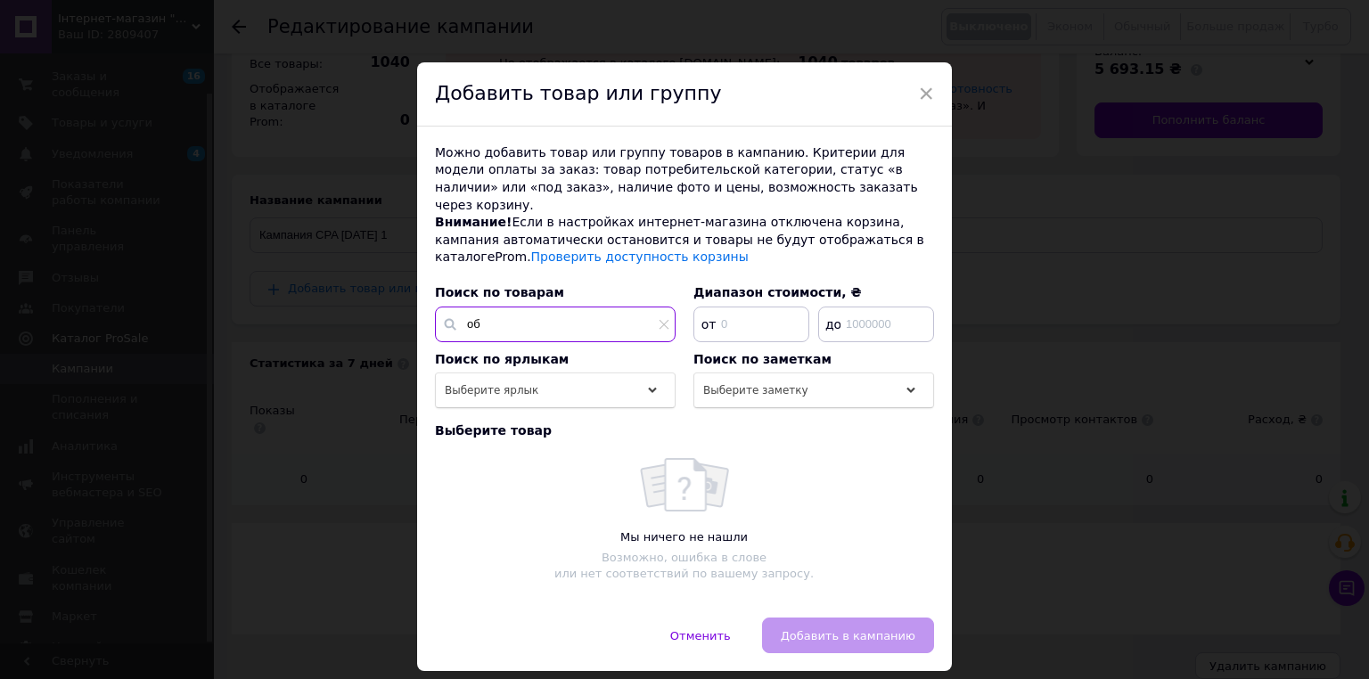
type input "о"
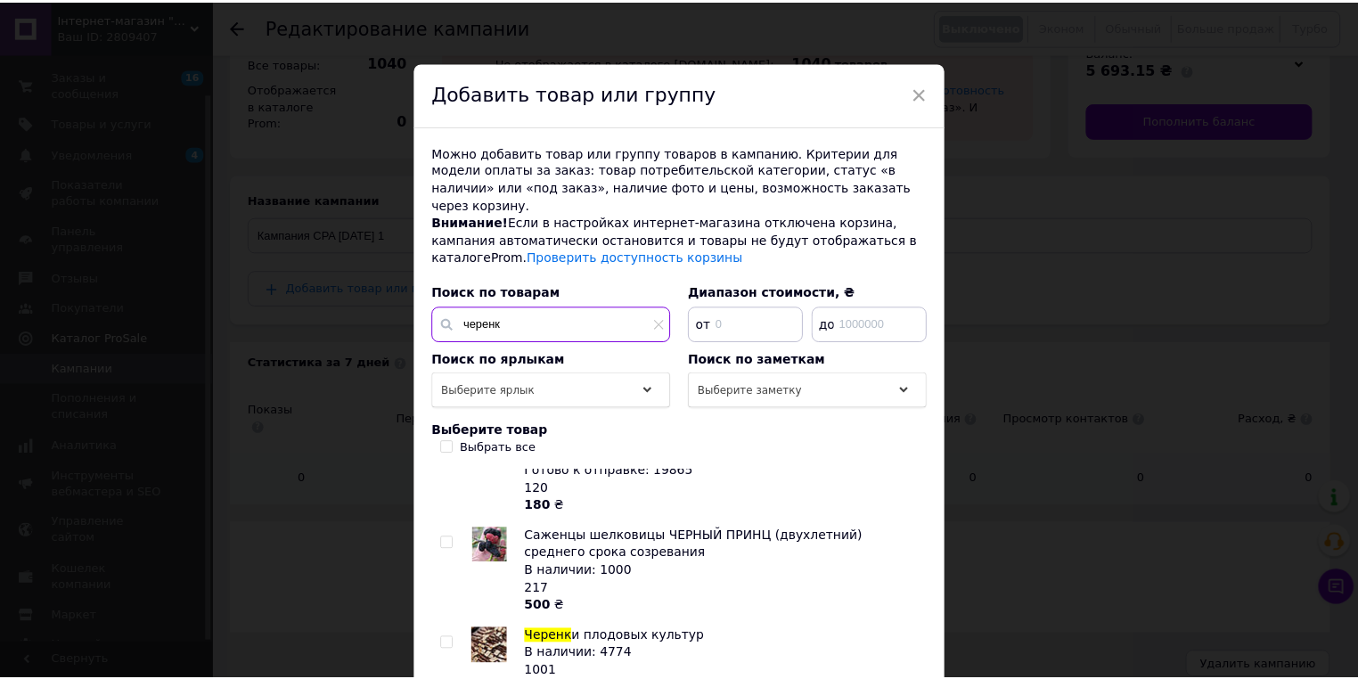
scroll to position [0, 0]
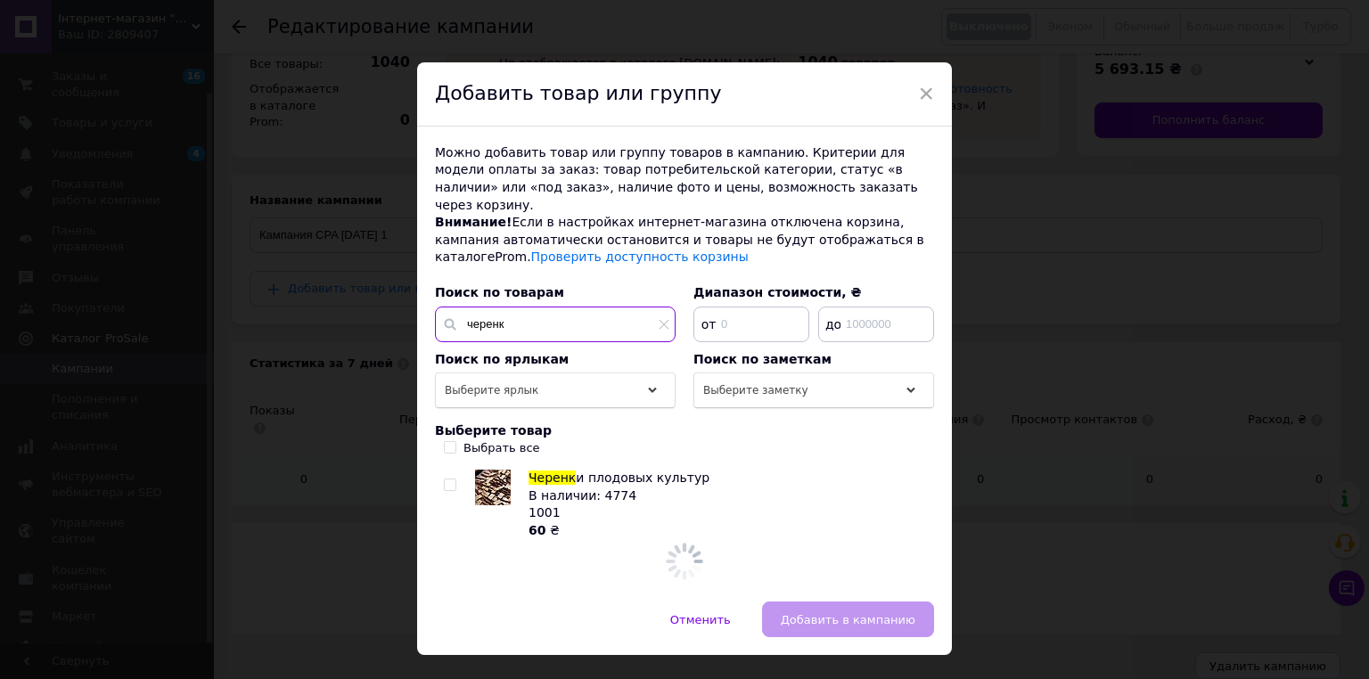
type input "черенк"
click at [445, 479] on input "checkbox" at bounding box center [450, 485] width 12 height 12
checkbox input "true"
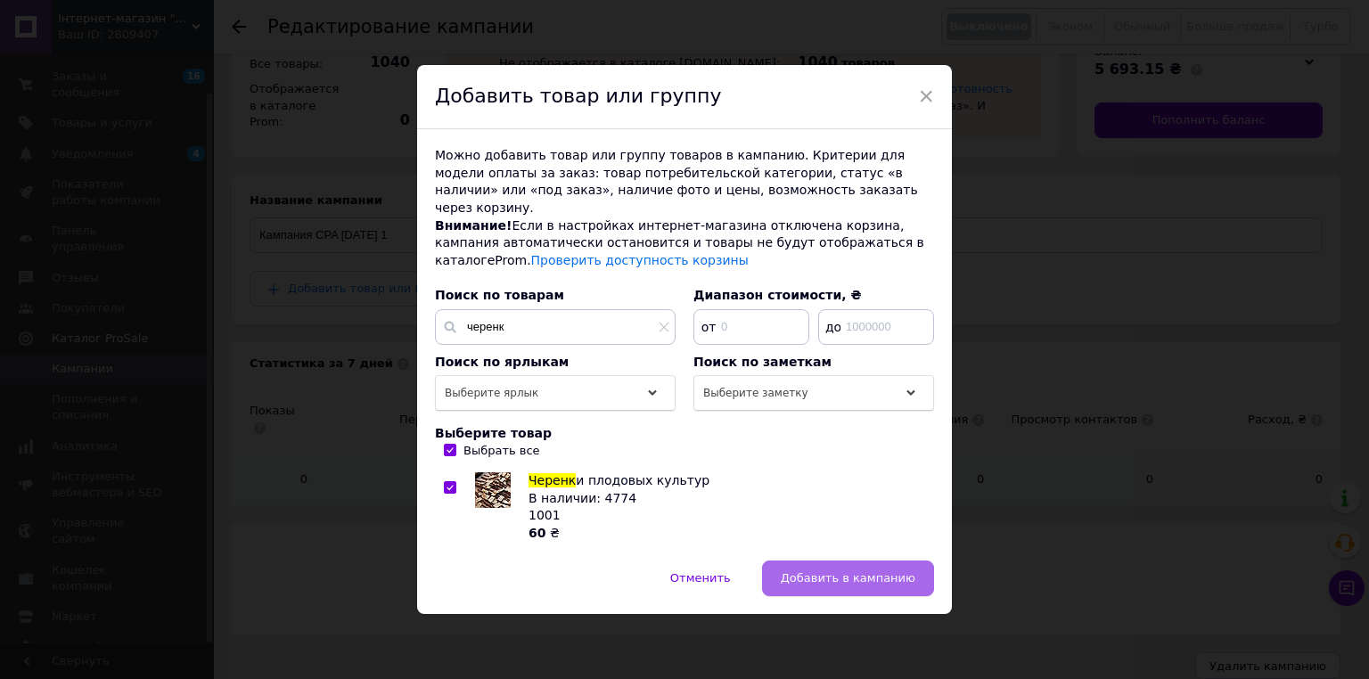
click at [858, 579] on button "Добавить в кампанию" at bounding box center [848, 579] width 172 height 36
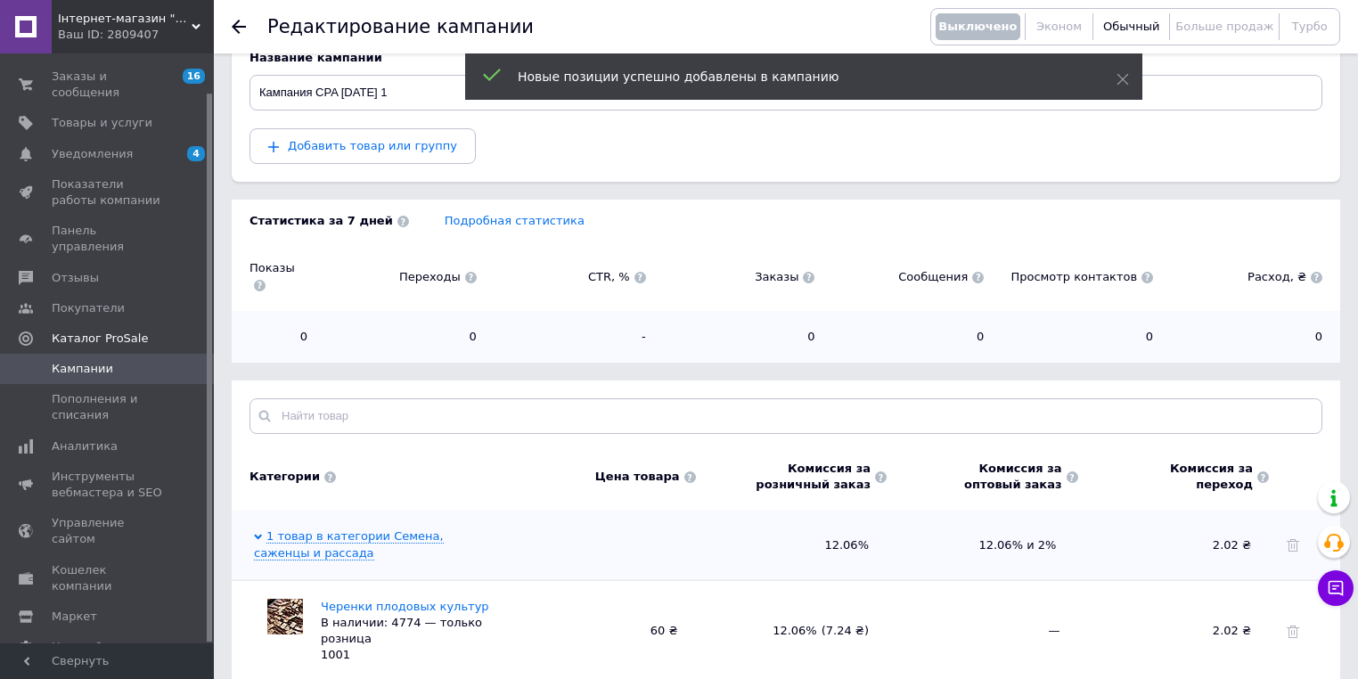
scroll to position [233, 0]
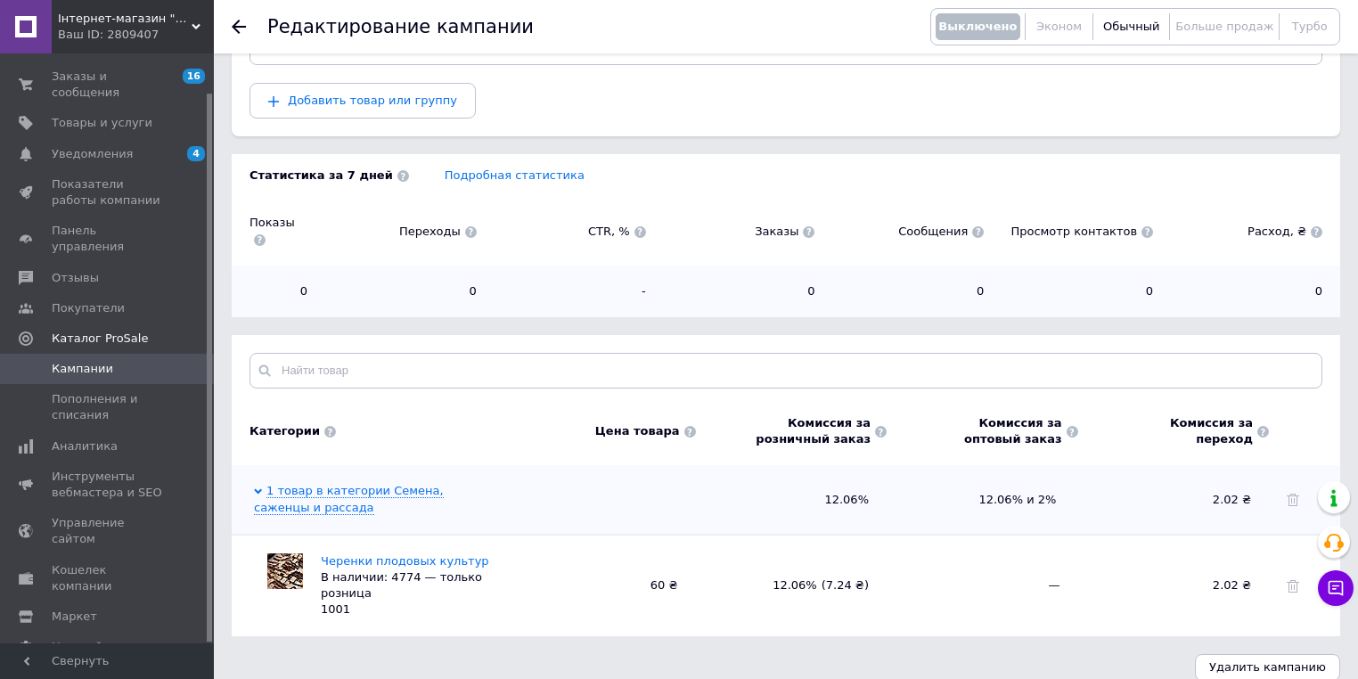
click at [64, 354] on link "Кампании" at bounding box center [109, 369] width 219 height 30
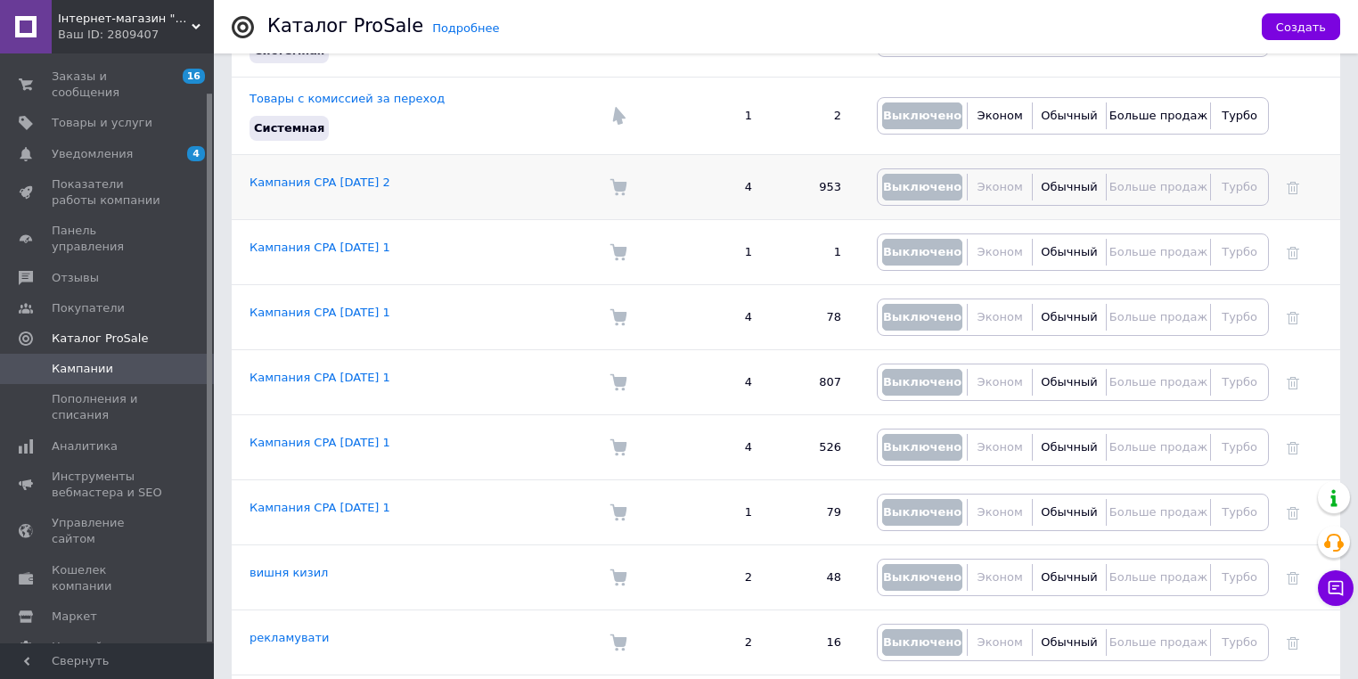
scroll to position [257, 0]
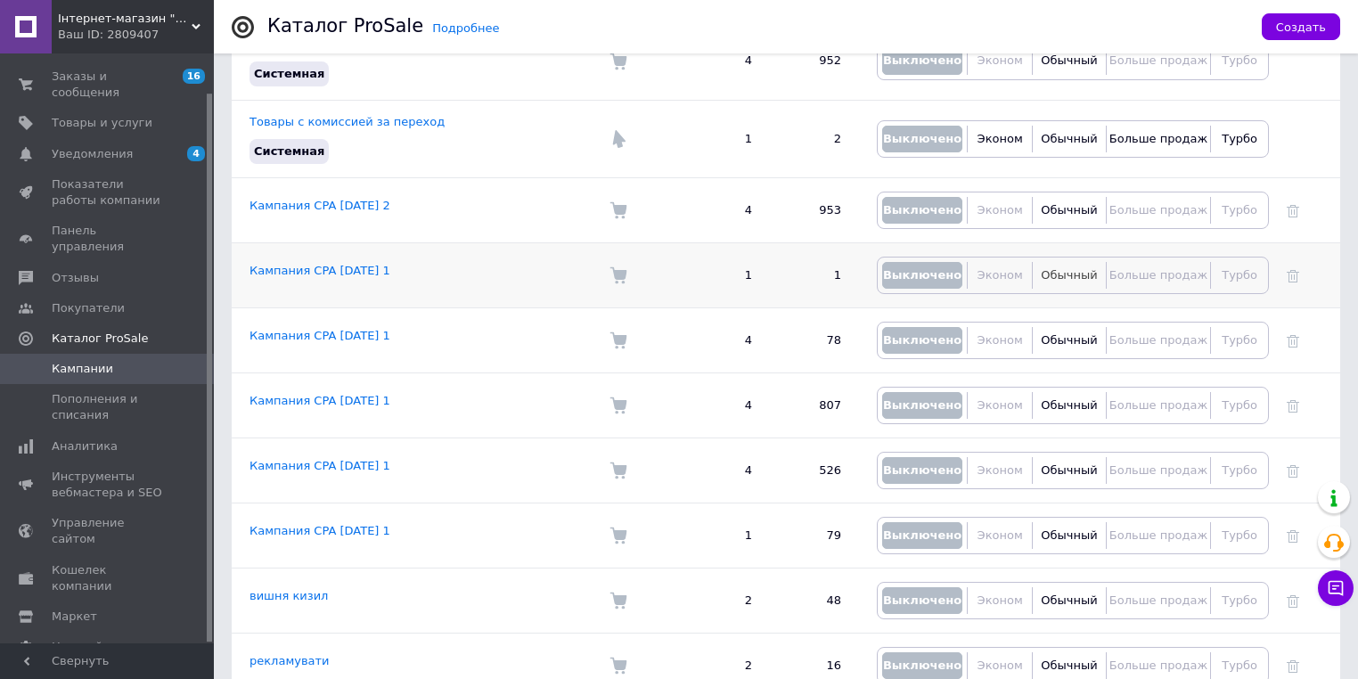
click at [1077, 268] on span "Обычный" at bounding box center [1069, 274] width 56 height 13
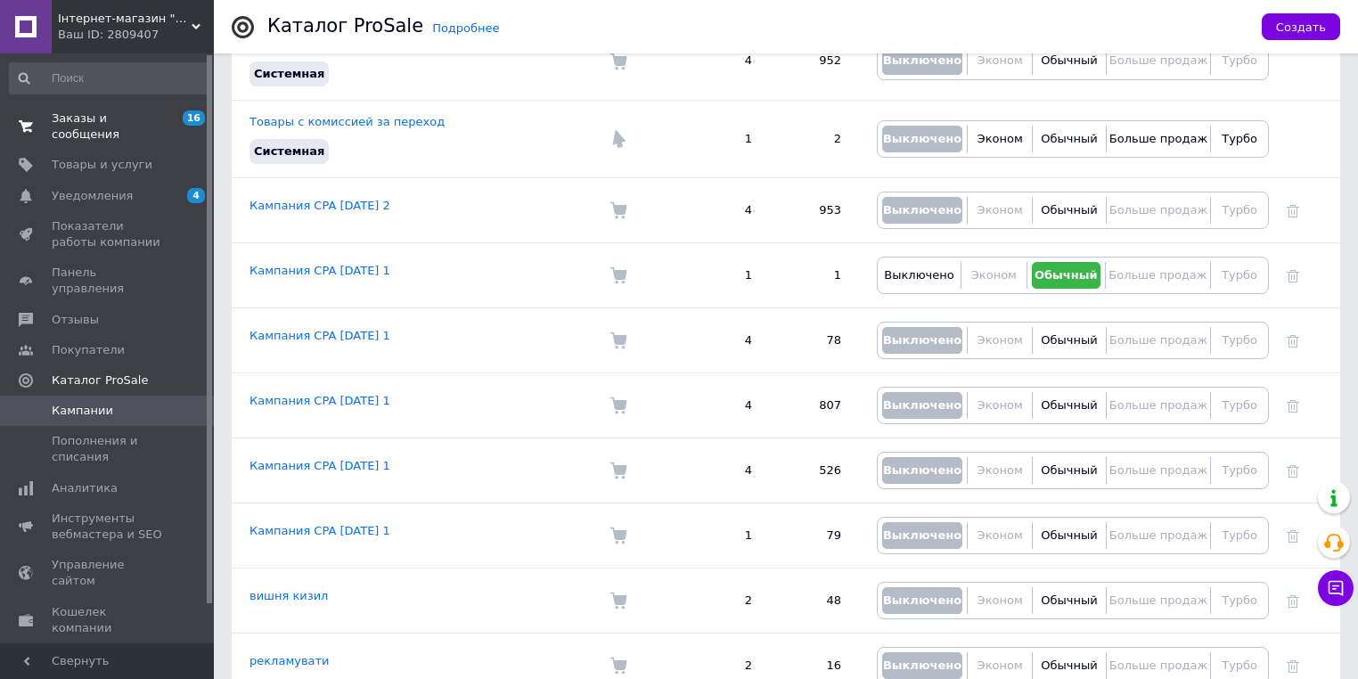
click at [77, 118] on span "Заказы и сообщения" at bounding box center [108, 127] width 113 height 32
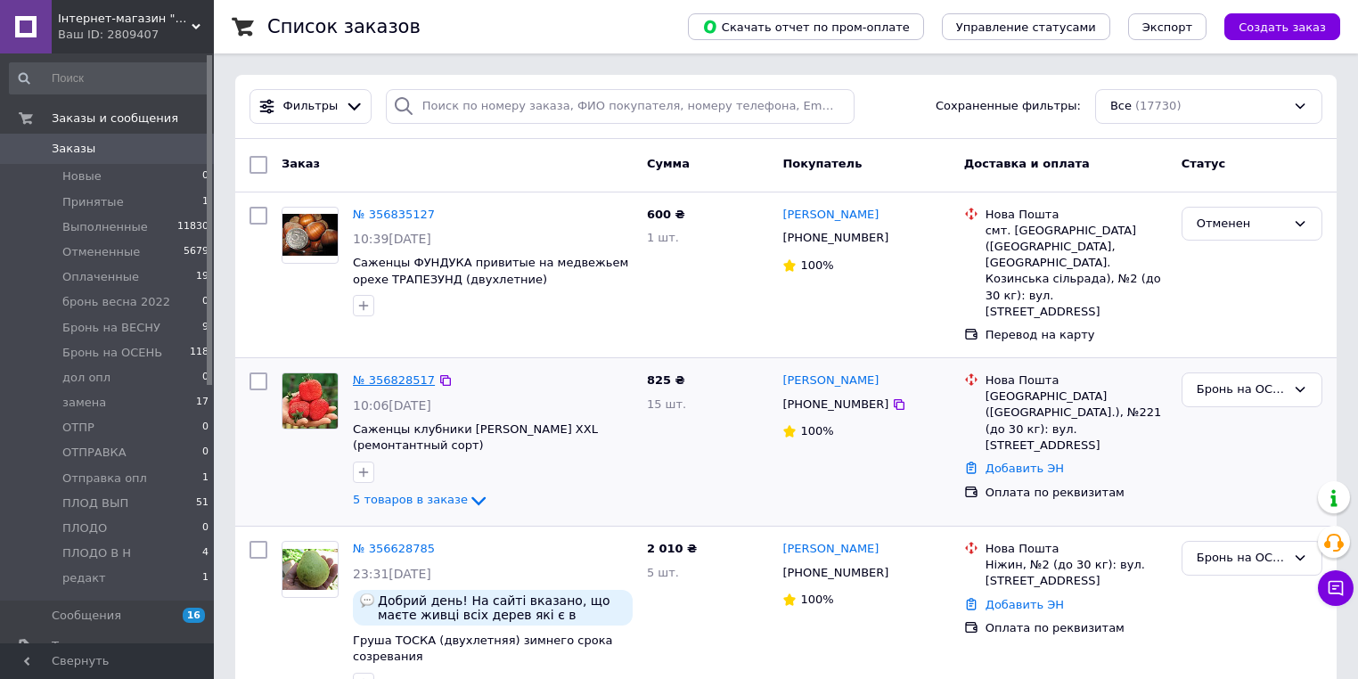
click at [401, 373] on link "№ 356828517" at bounding box center [394, 379] width 82 height 13
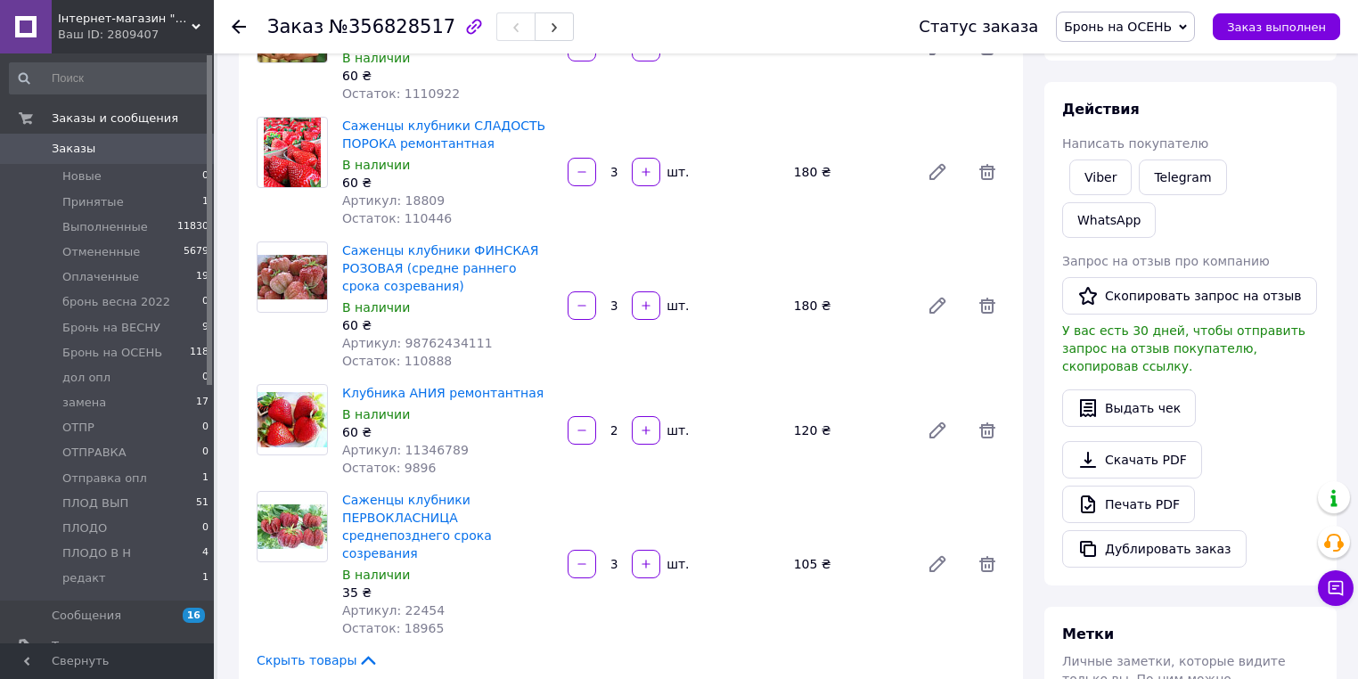
scroll to position [214, 0]
click at [85, 584] on span "редакт" at bounding box center [84, 578] width 44 height 16
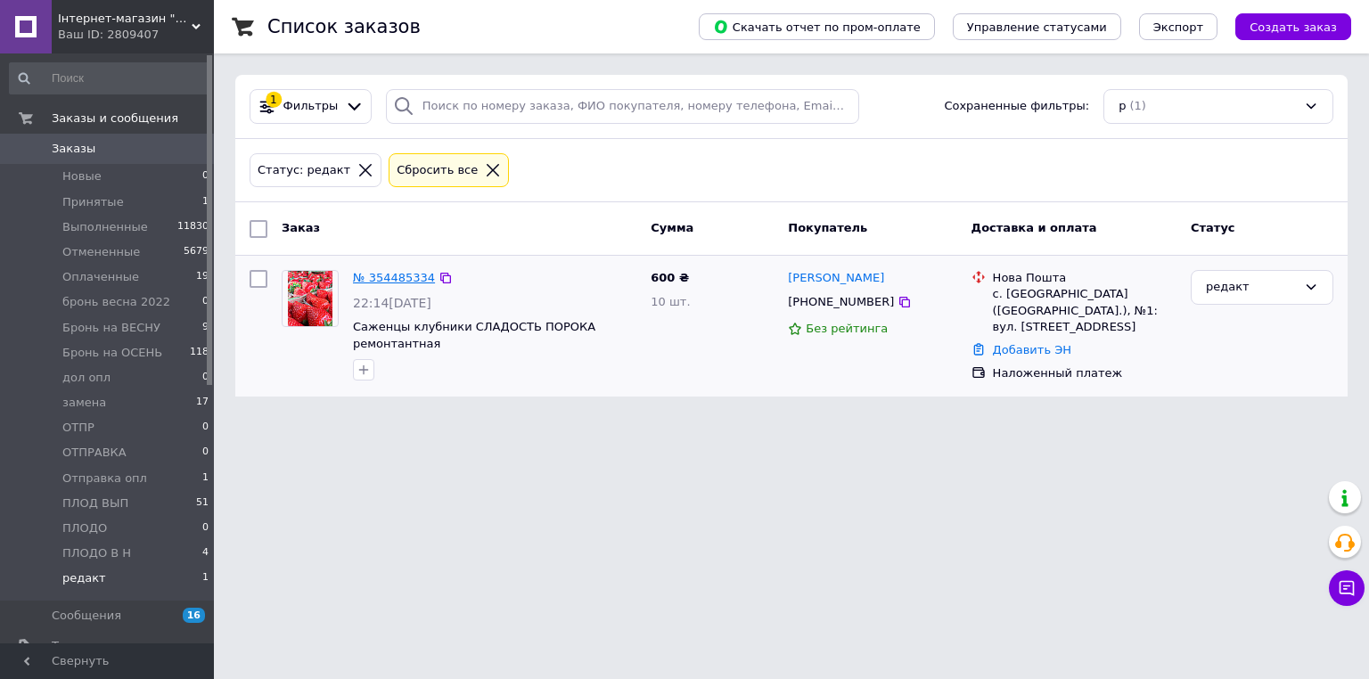
click at [389, 271] on link "№ 354485334" at bounding box center [394, 277] width 82 height 13
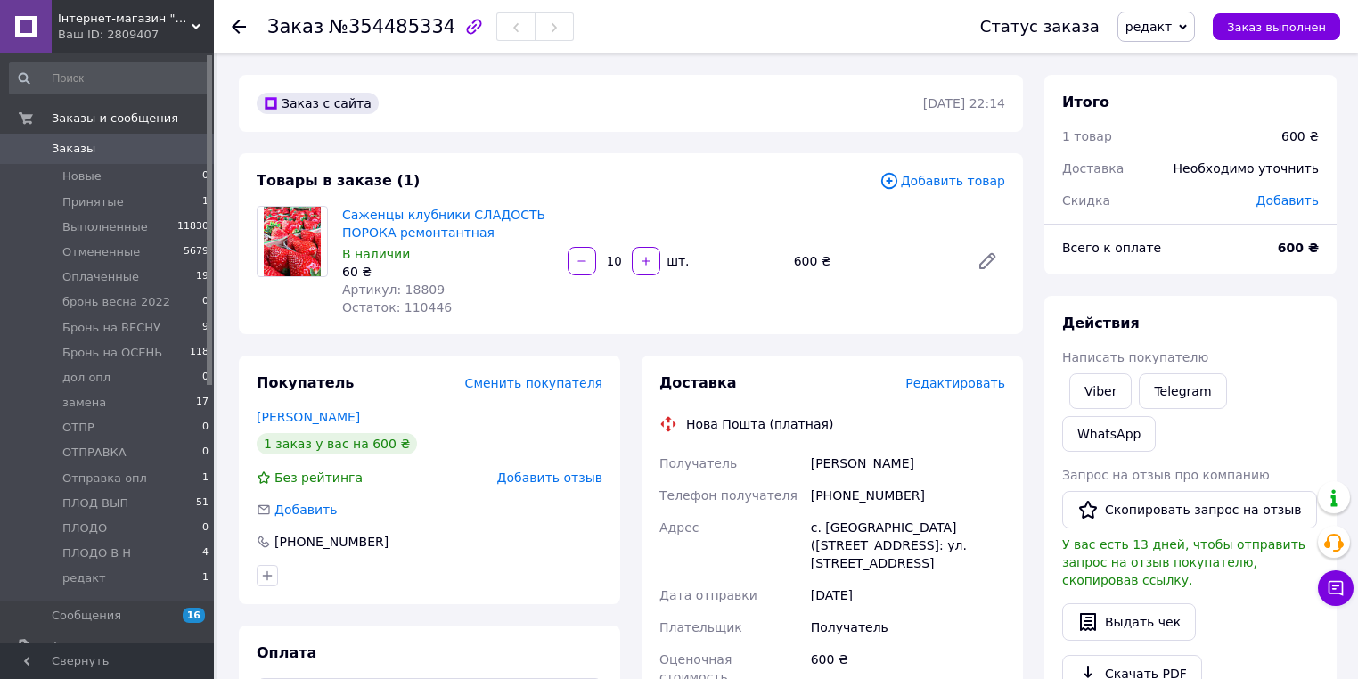
drag, startPoint x: 471, startPoint y: 387, endPoint x: 487, endPoint y: 378, distance: 17.6
click at [487, 378] on div "Покупатель Сменить покупателя" at bounding box center [430, 383] width 346 height 20
drag, startPoint x: 502, startPoint y: 483, endPoint x: 429, endPoint y: 476, distance: 73.4
click at [429, 476] on div "Без рейтинга Добавить отзыв" at bounding box center [430, 478] width 346 height 18
click at [463, 510] on div "Добавить" at bounding box center [430, 510] width 346 height 18
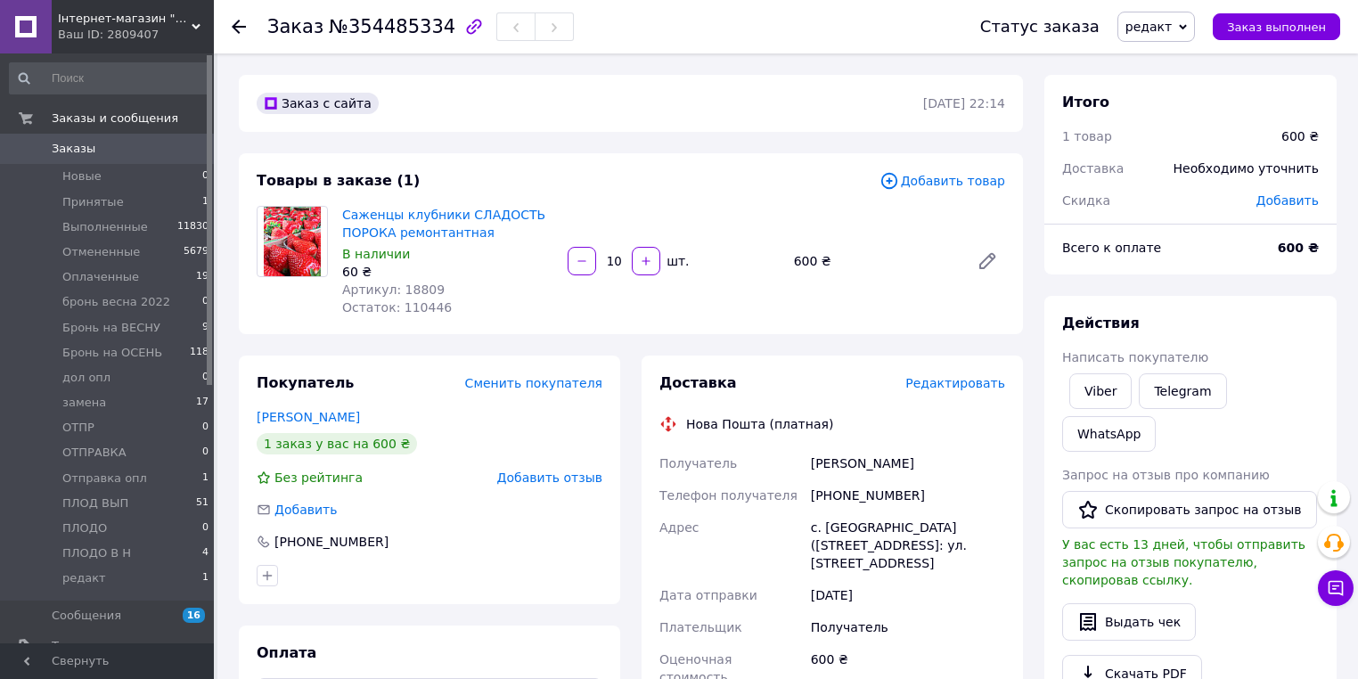
drag, startPoint x: 336, startPoint y: 511, endPoint x: 431, endPoint y: 519, distance: 95.7
click at [431, 519] on div "Добавить" at bounding box center [430, 510] width 346 height 18
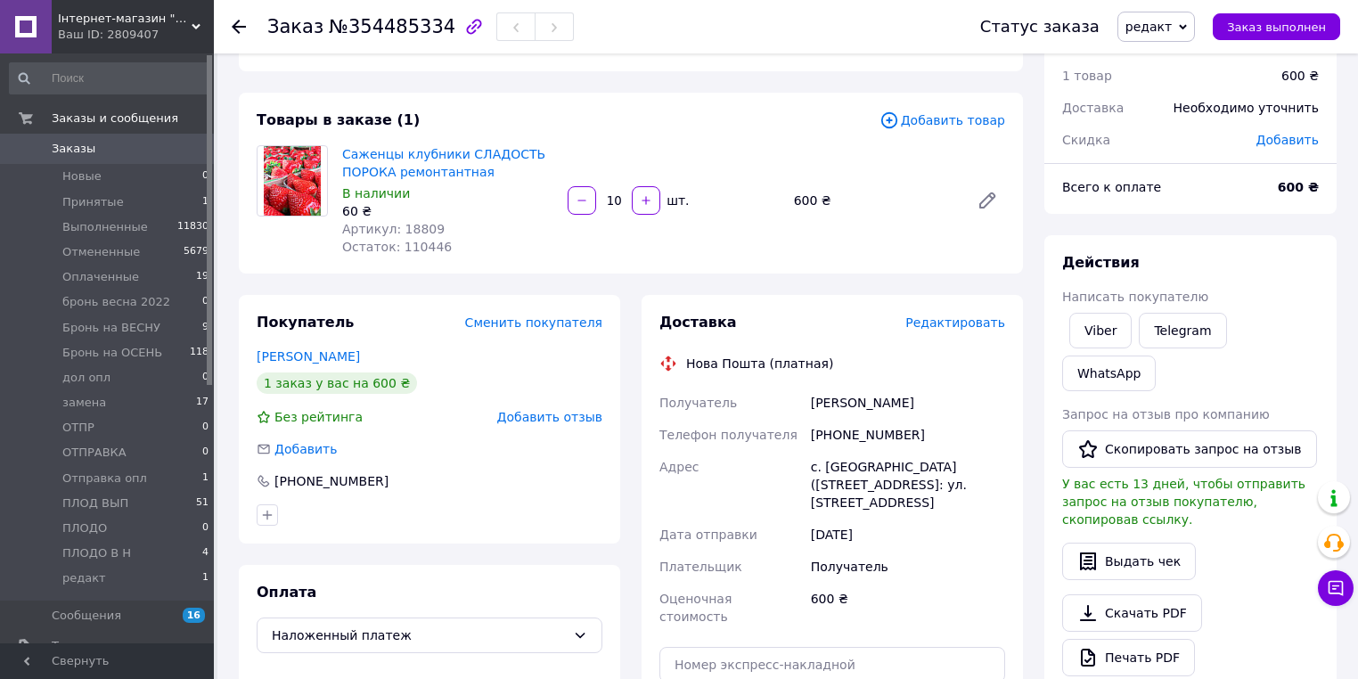
scroll to position [36, 0]
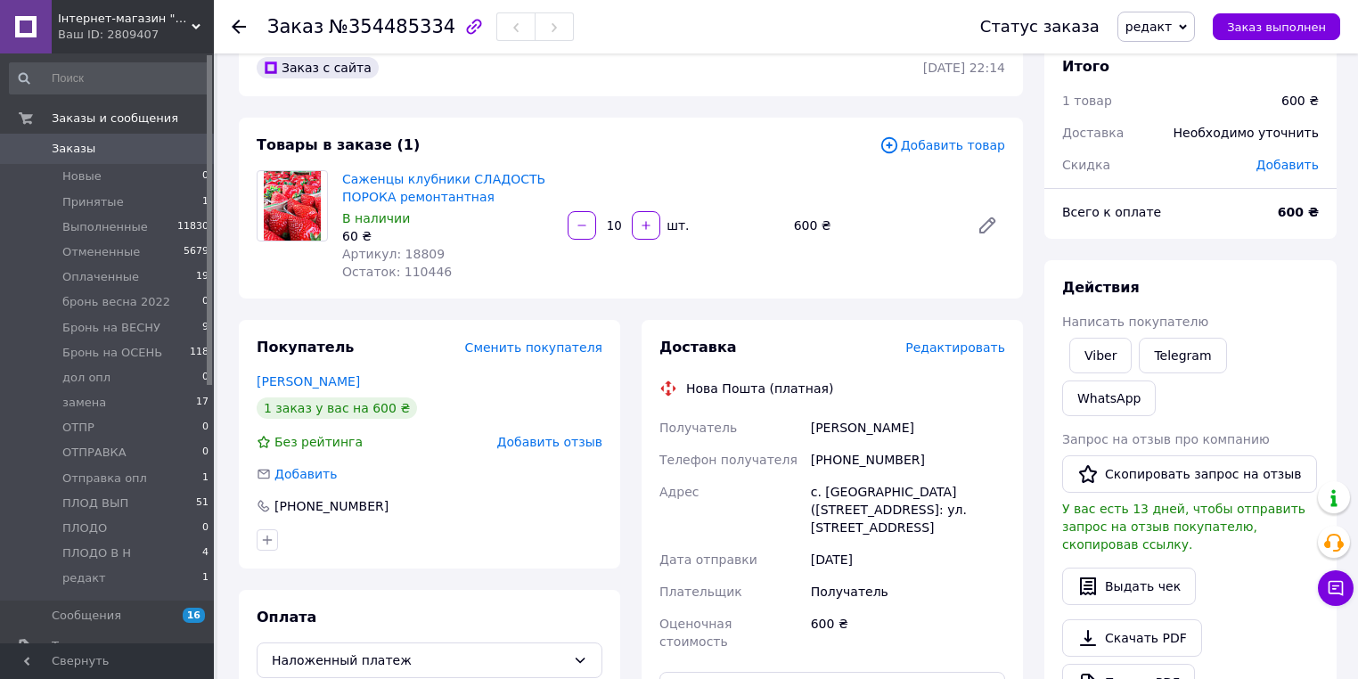
click at [1181, 17] on span "редакт" at bounding box center [1157, 27] width 78 height 30
click at [1200, 143] on li "Бронь на ОСЕНЬ" at bounding box center [1181, 151] width 126 height 27
click at [70, 160] on link "Заказы 0" at bounding box center [109, 149] width 219 height 30
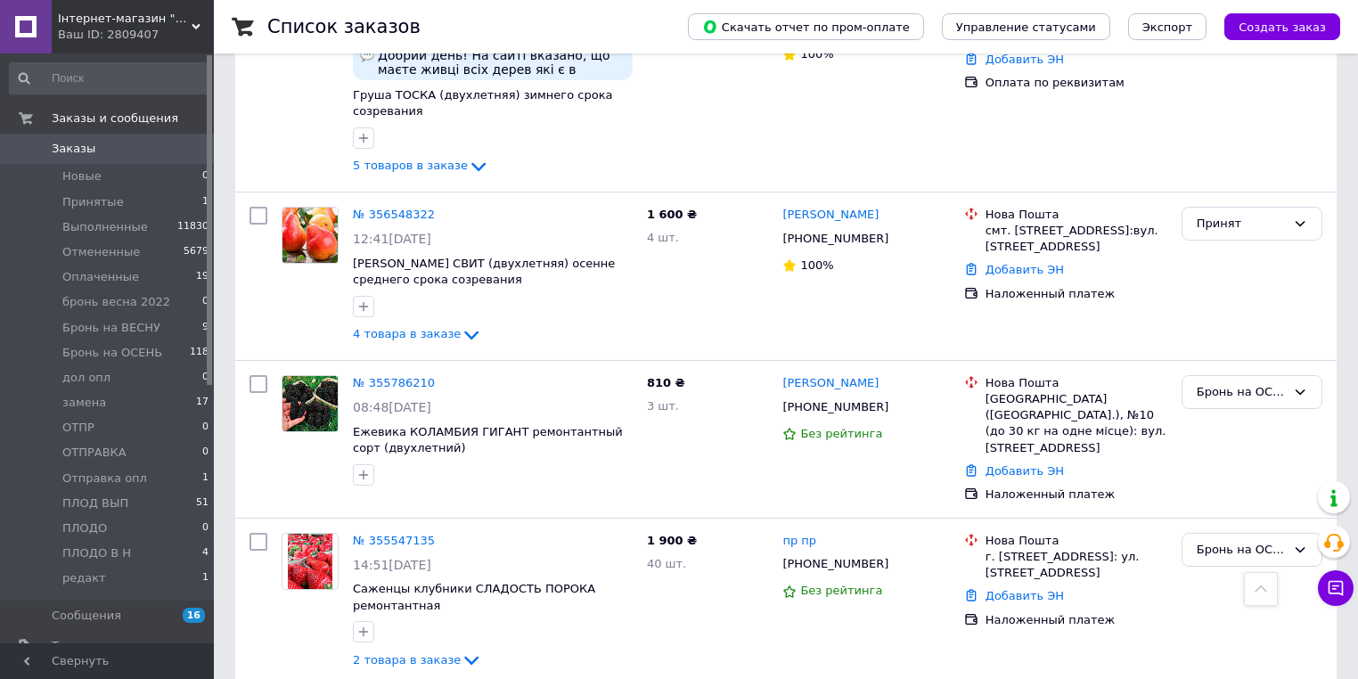
scroll to position [538, 0]
